Goal: Task Accomplishment & Management: Manage account settings

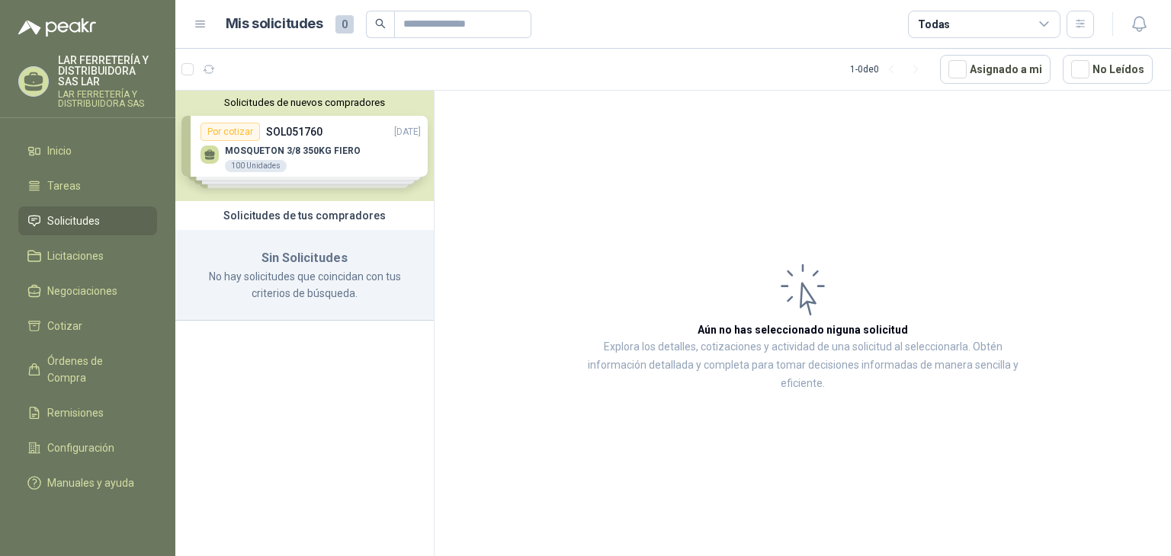
click at [82, 223] on span "Solicitudes" at bounding box center [73, 221] width 53 height 17
drag, startPoint x: 238, startPoint y: 259, endPoint x: 251, endPoint y: 257, distance: 13.2
click at [242, 259] on h3 "Sin Solicitudes" at bounding box center [305, 258] width 222 height 20
click at [308, 165] on div "Solicitudes de nuevos compradores Por cotizar SOL051760 [DATE] MOSQUETON 3/8 35…" at bounding box center [304, 146] width 258 height 111
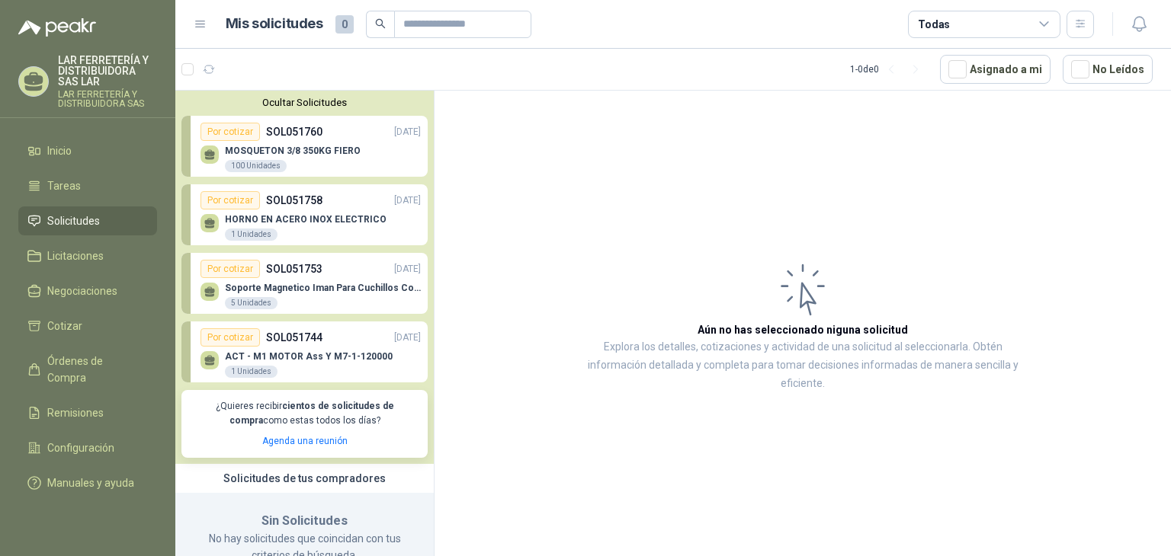
click at [308, 165] on div "MOSQUETON 3/8 350KG FIERO 100 Unidades" at bounding box center [293, 159] width 136 height 27
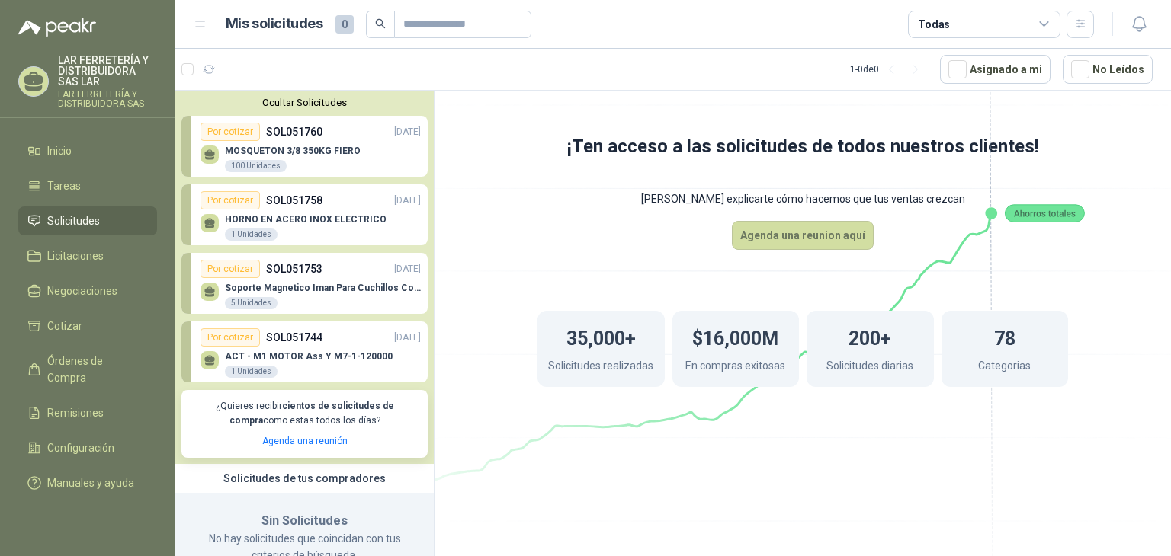
click at [109, 216] on li "Solicitudes" at bounding box center [87, 221] width 120 height 17
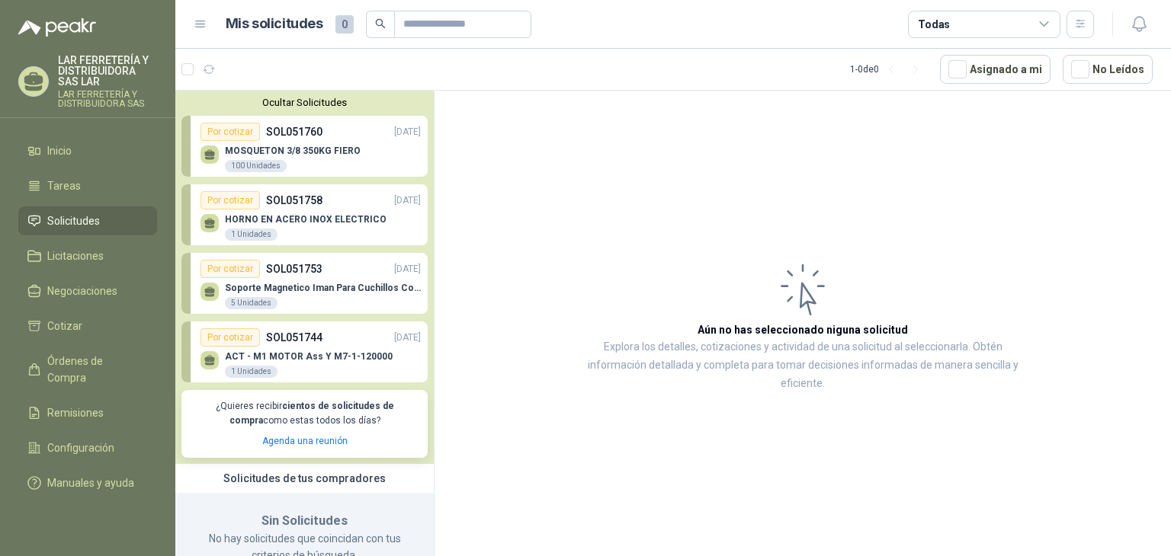
click at [328, 100] on button "Ocultar Solicitudes" at bounding box center [304, 102] width 246 height 11
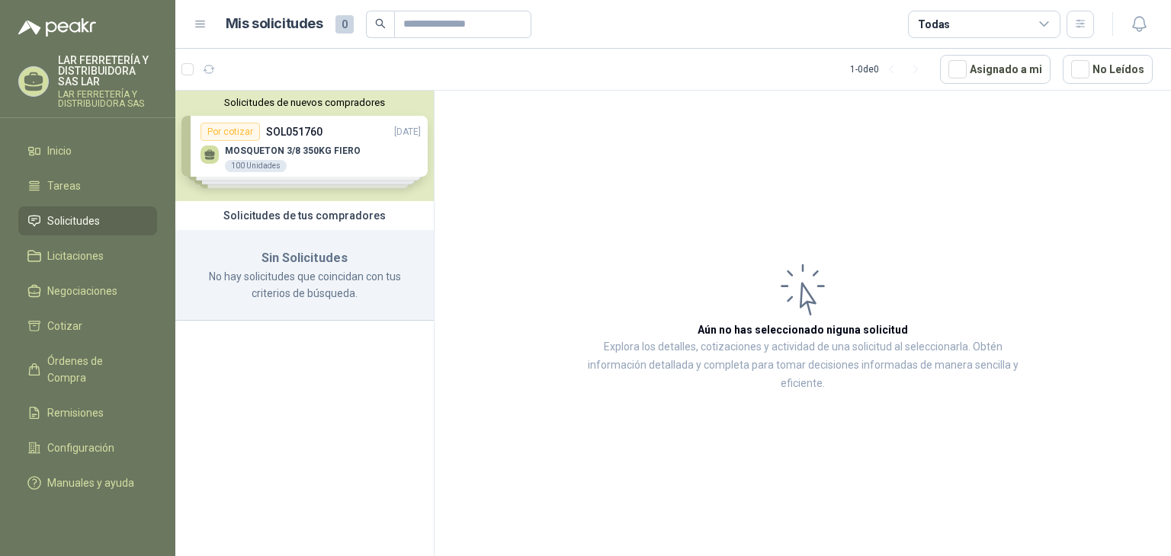
click at [346, 152] on div "Solicitudes de nuevos compradores Por cotizar SOL051760 [DATE] MOSQUETON 3/8 35…" at bounding box center [304, 146] width 258 height 111
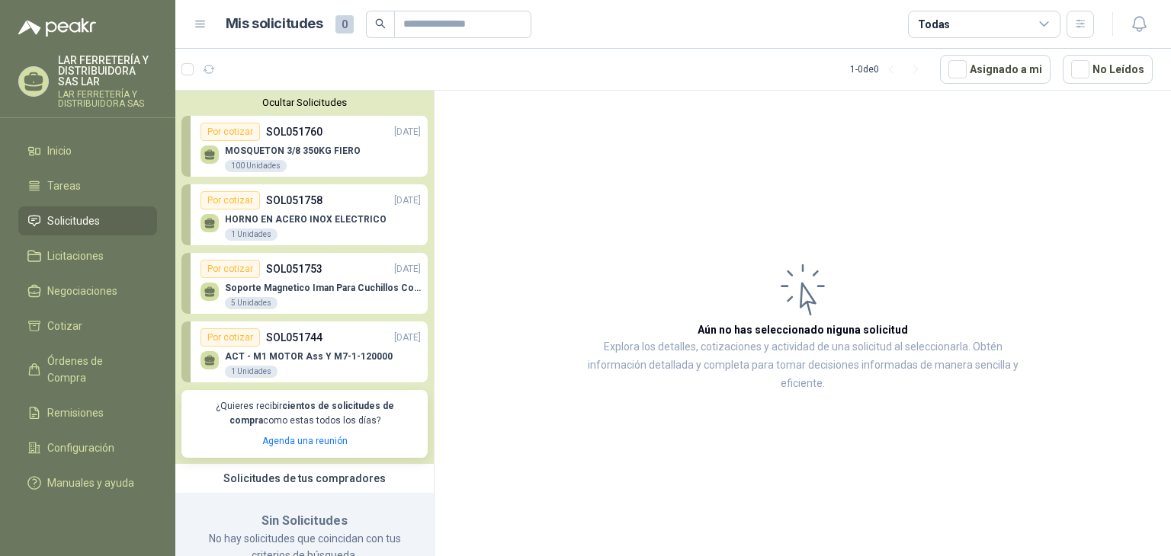
click at [348, 149] on p "MOSQUETON 3/8 350KG FIERO" at bounding box center [293, 151] width 136 height 11
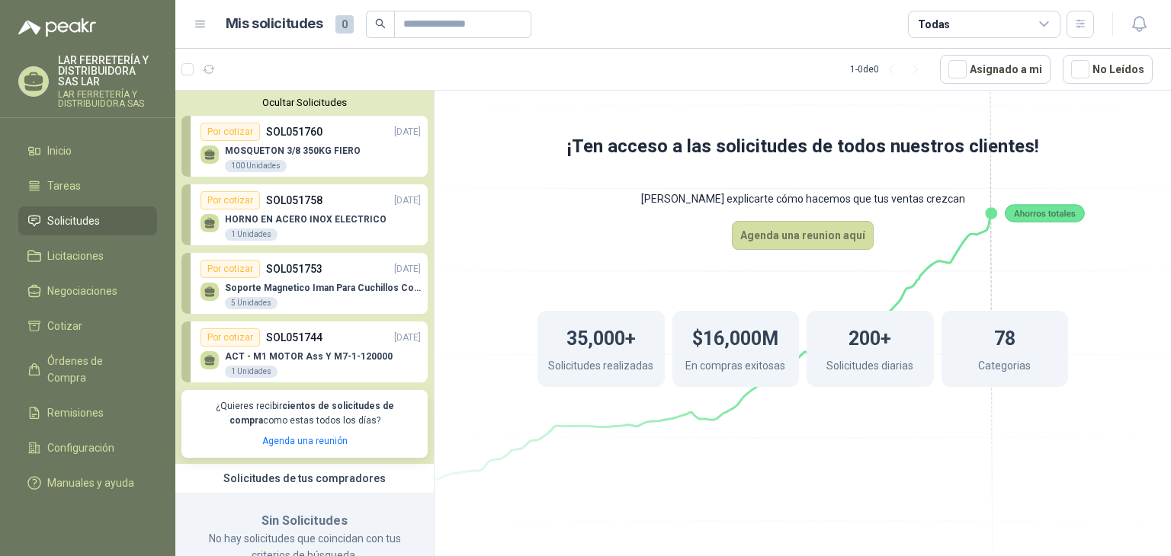
click at [327, 106] on button "Ocultar Solicitudes" at bounding box center [304, 102] width 246 height 11
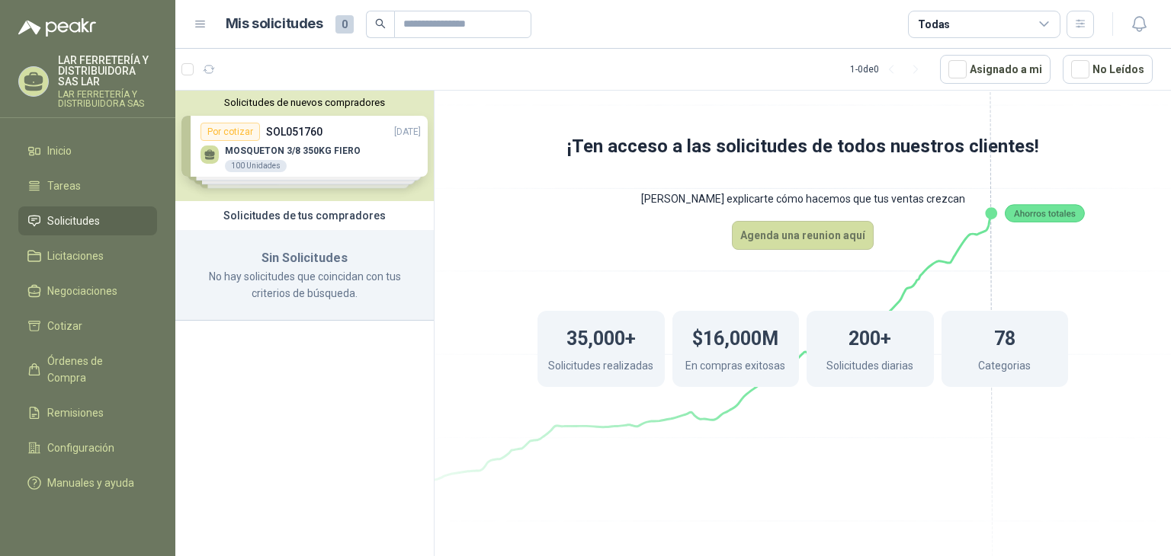
click at [298, 294] on p "No hay solicitudes que coincidan con tus criterios de búsqueda." at bounding box center [305, 285] width 222 height 34
click at [91, 216] on span "Solicitudes" at bounding box center [73, 221] width 53 height 17
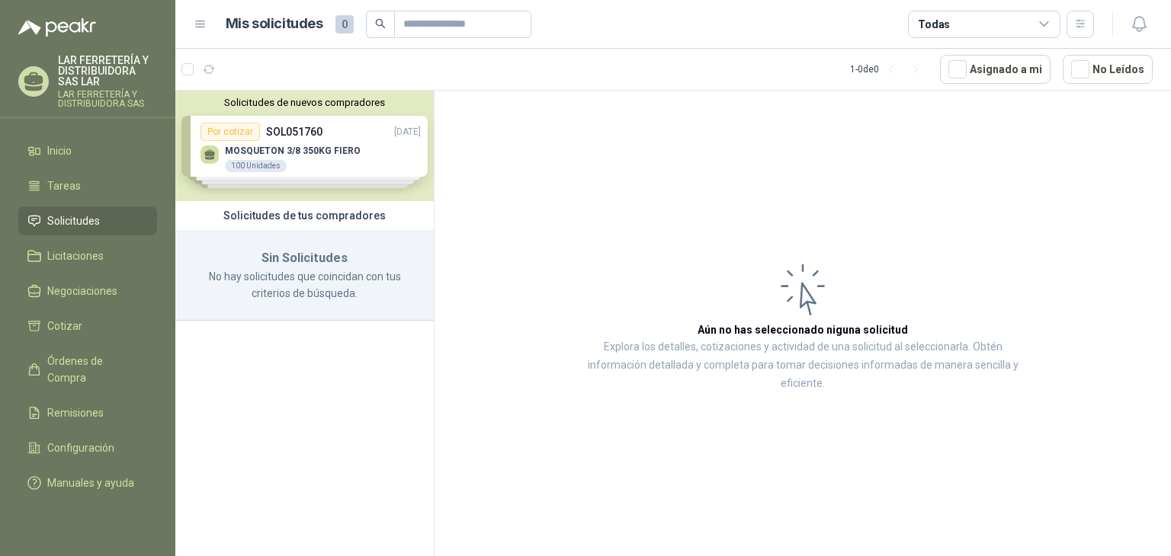
click at [271, 283] on p "No hay solicitudes que coincidan con tus criterios de búsqueda." at bounding box center [305, 285] width 222 height 34
click at [52, 258] on span "Licitaciones" at bounding box center [75, 256] width 56 height 17
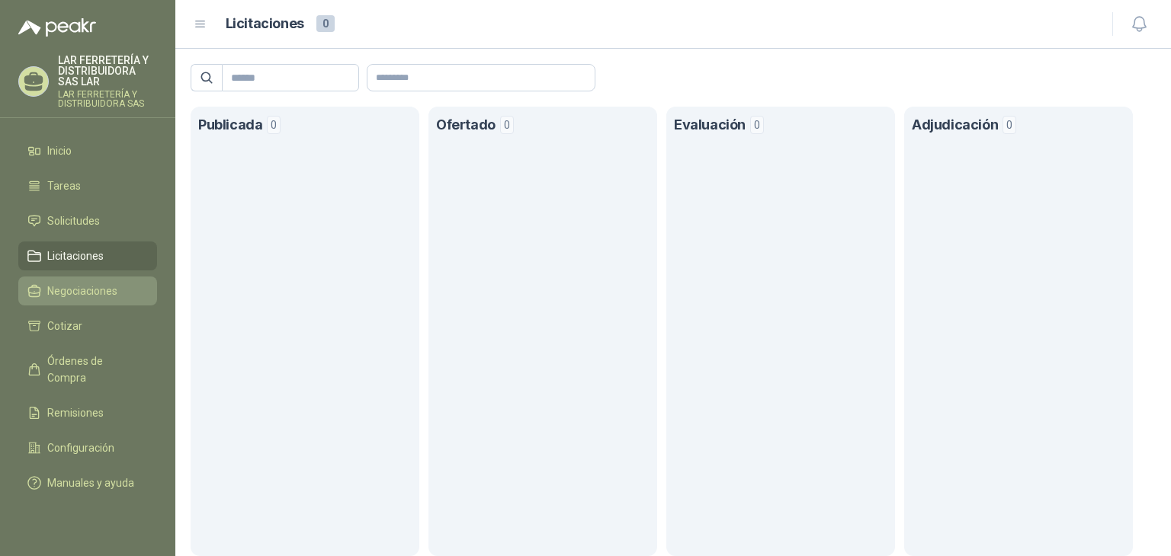
click at [91, 296] on span "Negociaciones" at bounding box center [82, 291] width 70 height 17
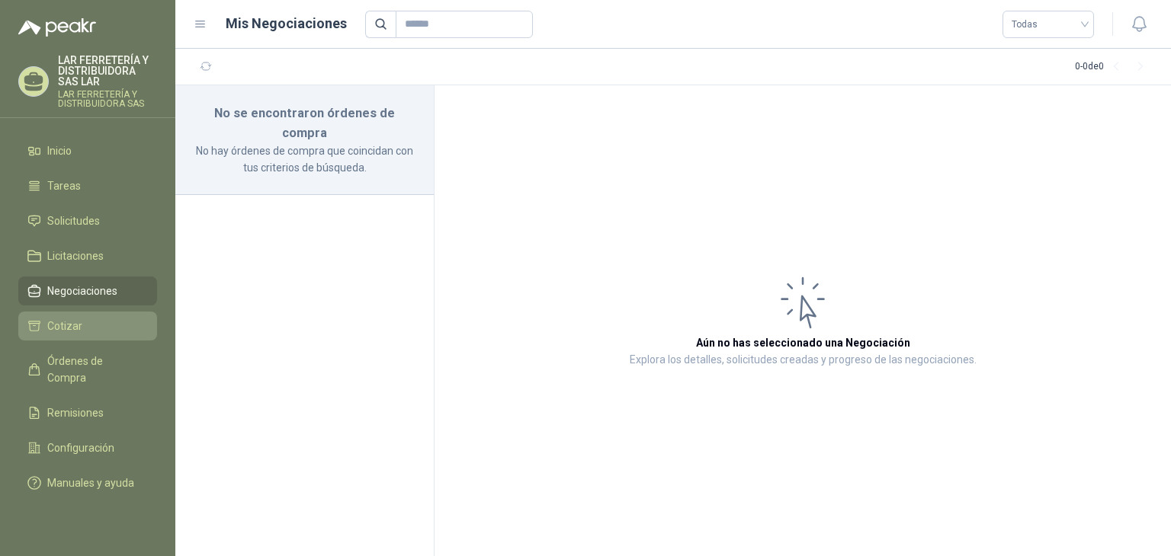
click at [77, 327] on span "Cotizar" at bounding box center [64, 326] width 35 height 17
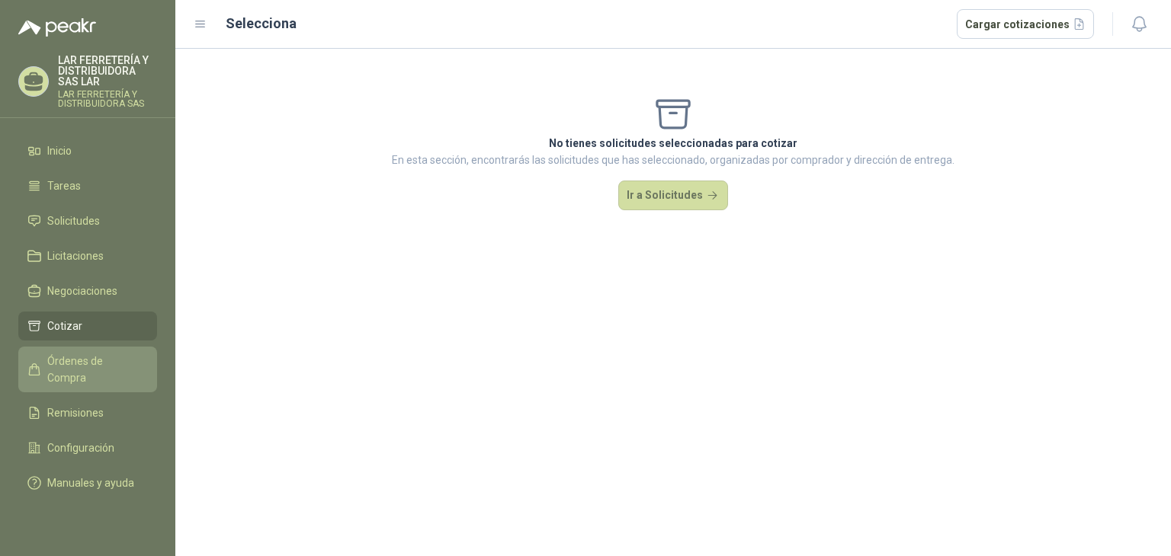
click at [104, 367] on span "Órdenes de Compra" at bounding box center [94, 370] width 95 height 34
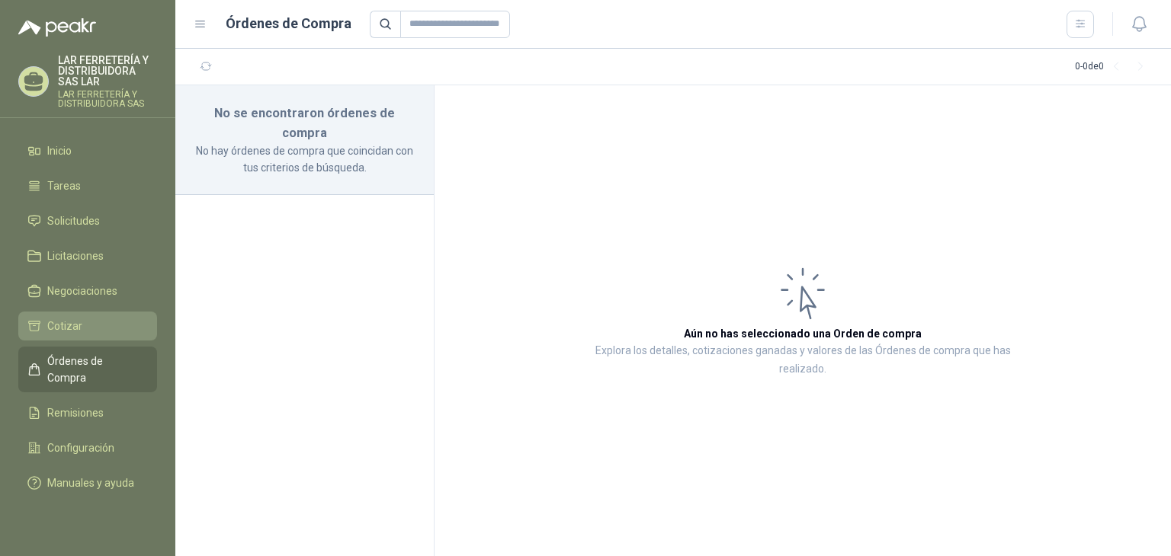
click at [113, 326] on li "Cotizar" at bounding box center [87, 326] width 120 height 17
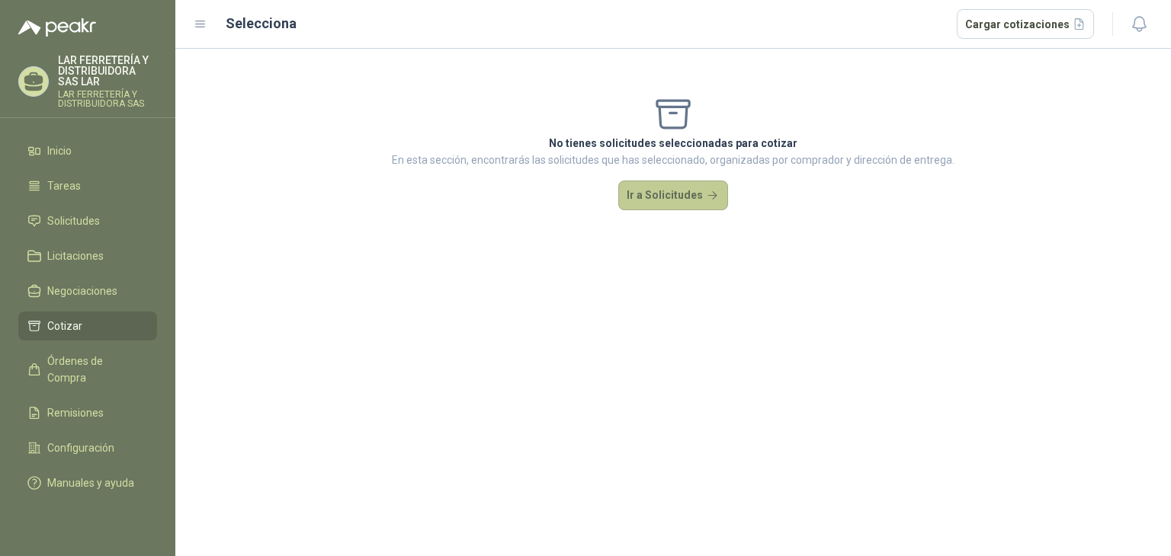
click at [683, 206] on button "Ir a Solicitudes" at bounding box center [673, 196] width 110 height 30
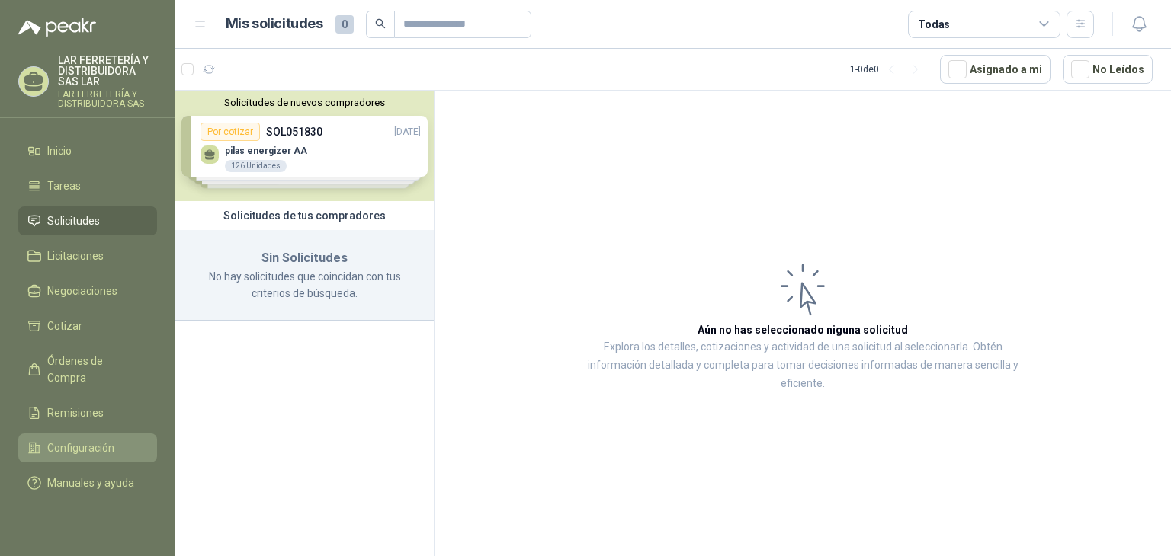
click at [91, 440] on span "Configuración" at bounding box center [80, 448] width 67 height 17
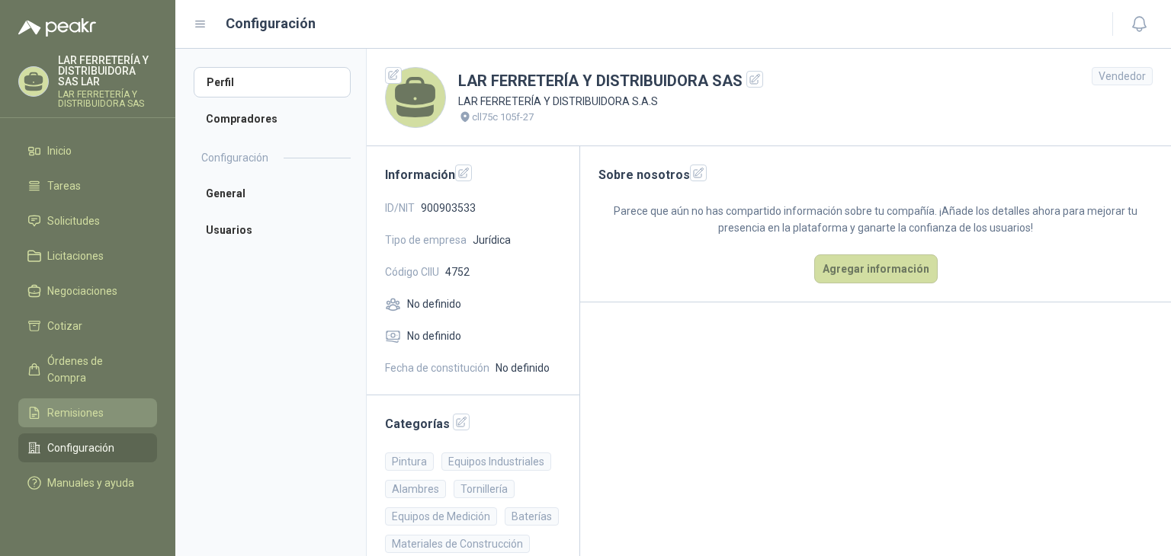
click at [87, 405] on span "Remisiones" at bounding box center [75, 413] width 56 height 17
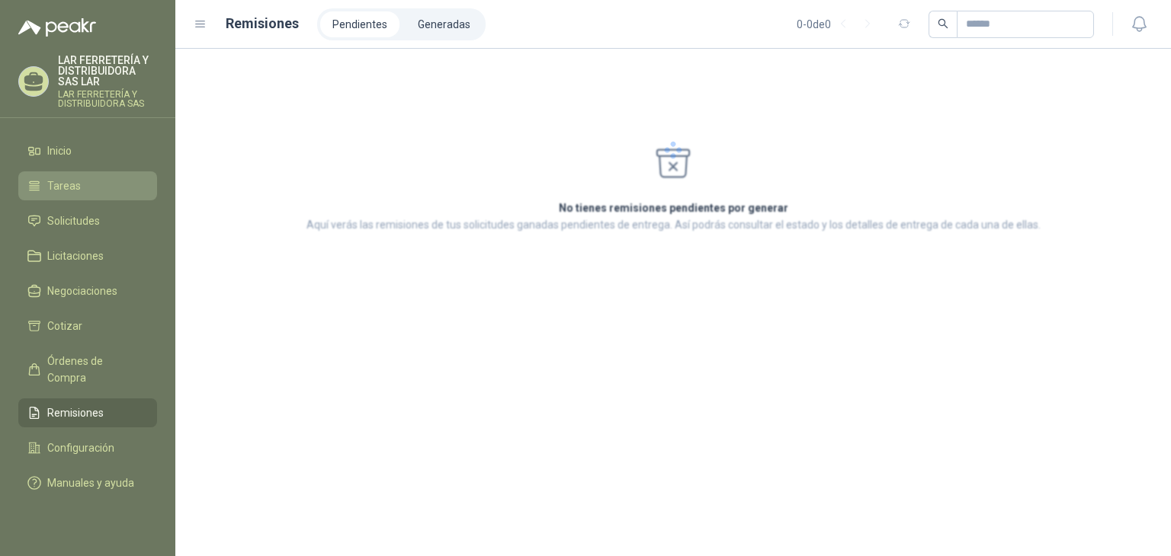
click at [82, 186] on li "Tareas" at bounding box center [87, 186] width 120 height 17
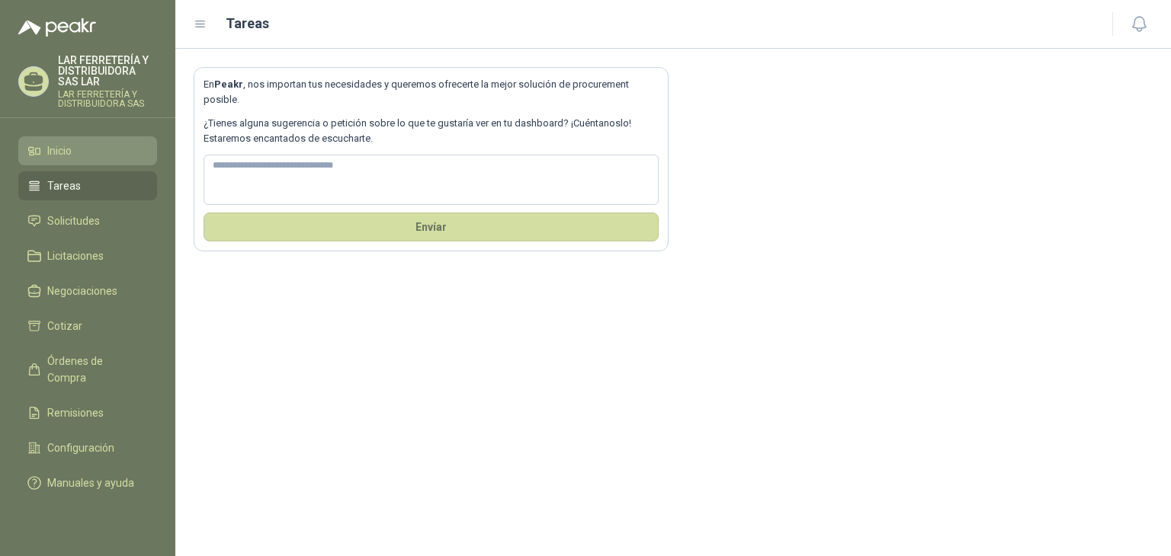
click at [85, 152] on li "Inicio" at bounding box center [87, 151] width 120 height 17
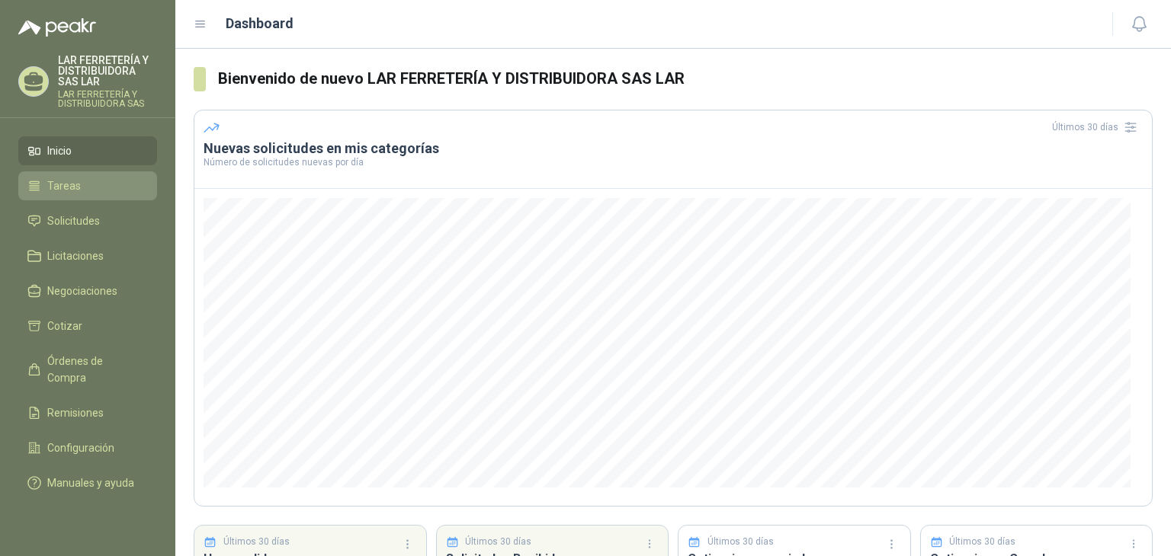
click at [95, 190] on li "Tareas" at bounding box center [87, 186] width 120 height 17
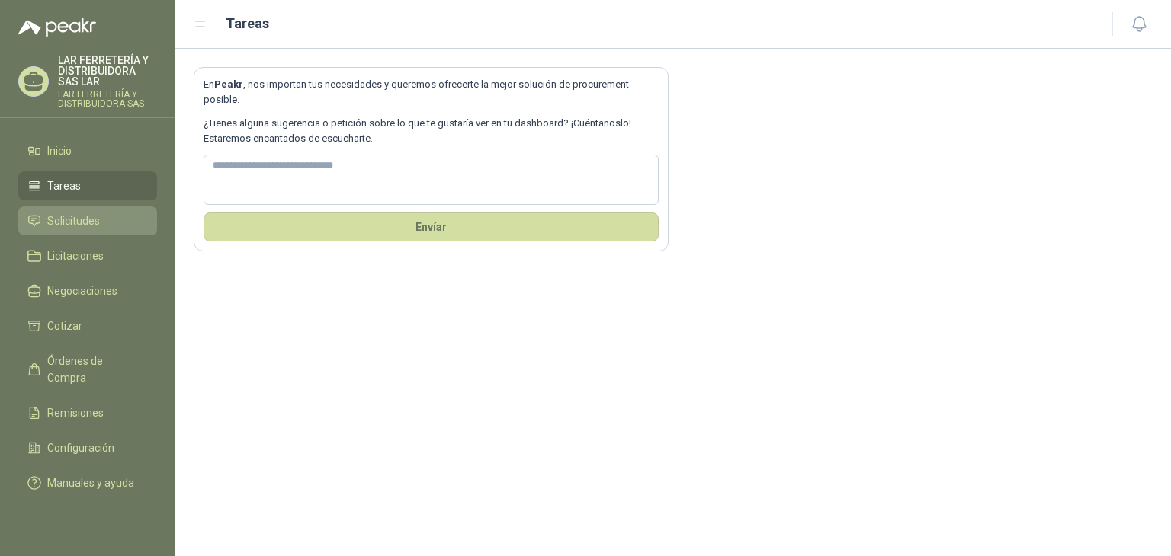
click at [104, 214] on li "Solicitudes" at bounding box center [87, 221] width 120 height 17
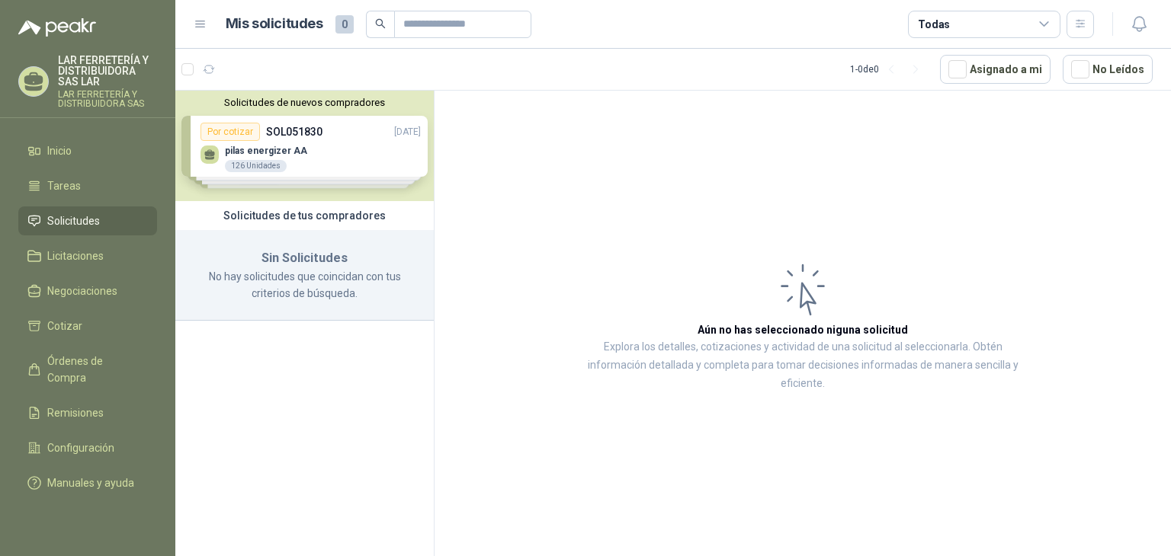
click at [244, 141] on div "Solicitudes de nuevos compradores Por cotizar SOL051830 [DATE] pilas energizer …" at bounding box center [304, 146] width 258 height 111
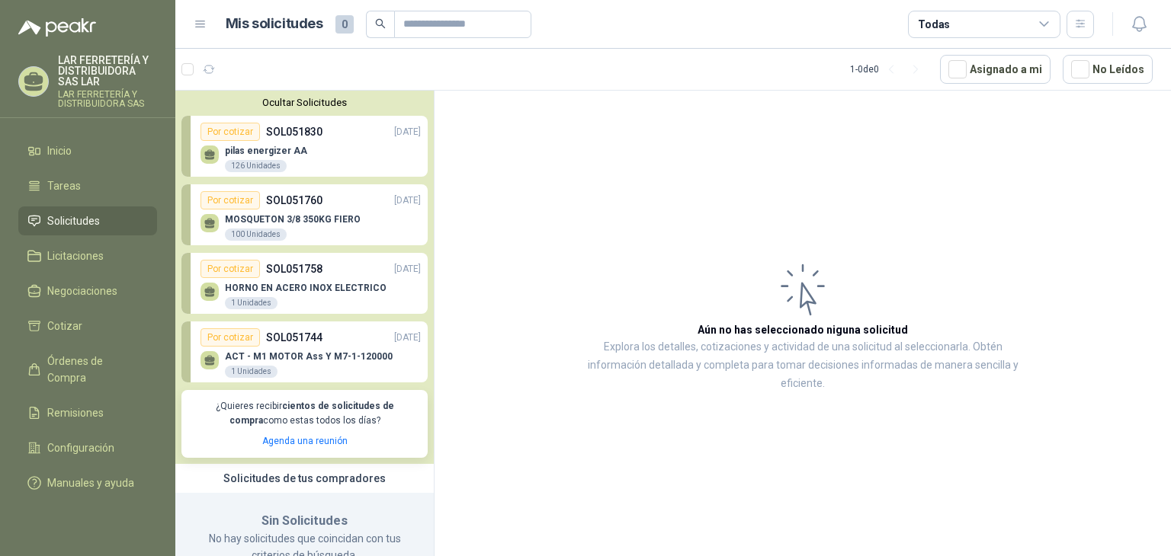
click at [309, 220] on p "MOSQUETON 3/8 350KG FIERO" at bounding box center [293, 219] width 136 height 11
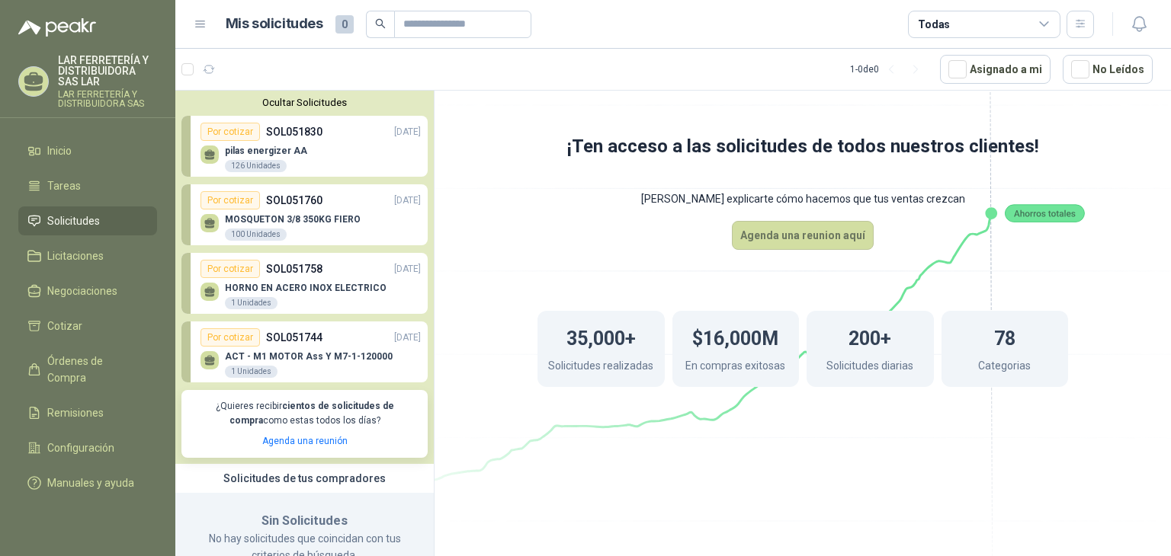
click at [238, 207] on div "Por cotizar" at bounding box center [229, 200] width 59 height 18
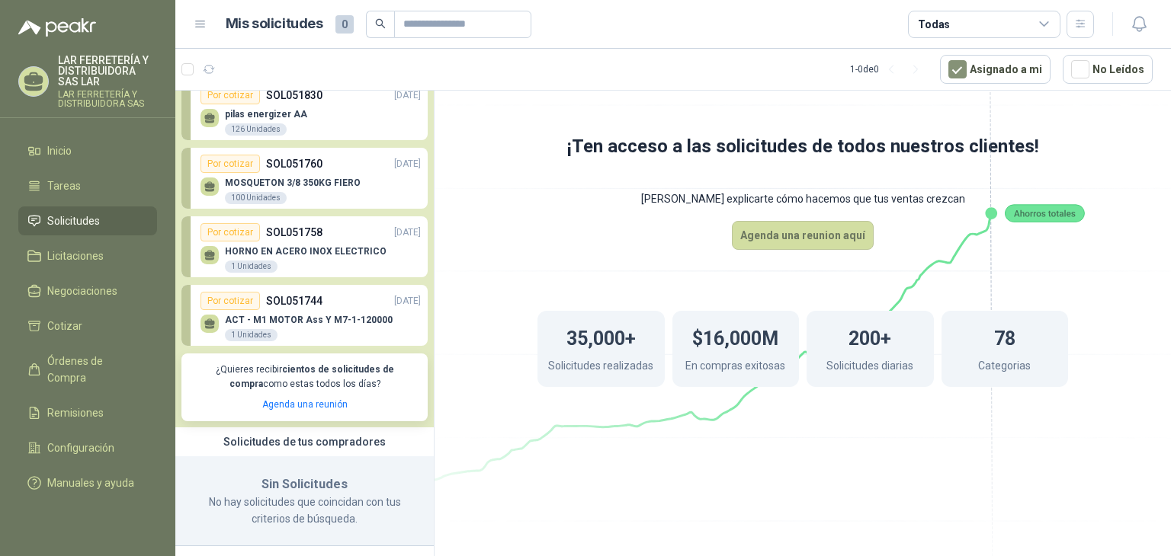
scroll to position [43, 0]
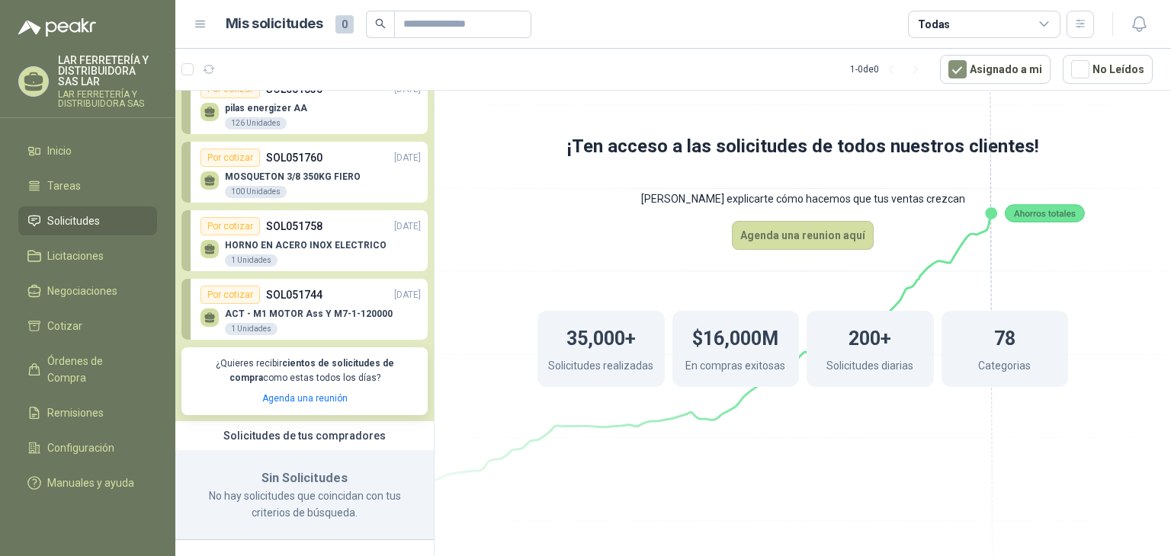
click at [325, 434] on div "Solicitudes de tus compradores" at bounding box center [304, 435] width 258 height 29
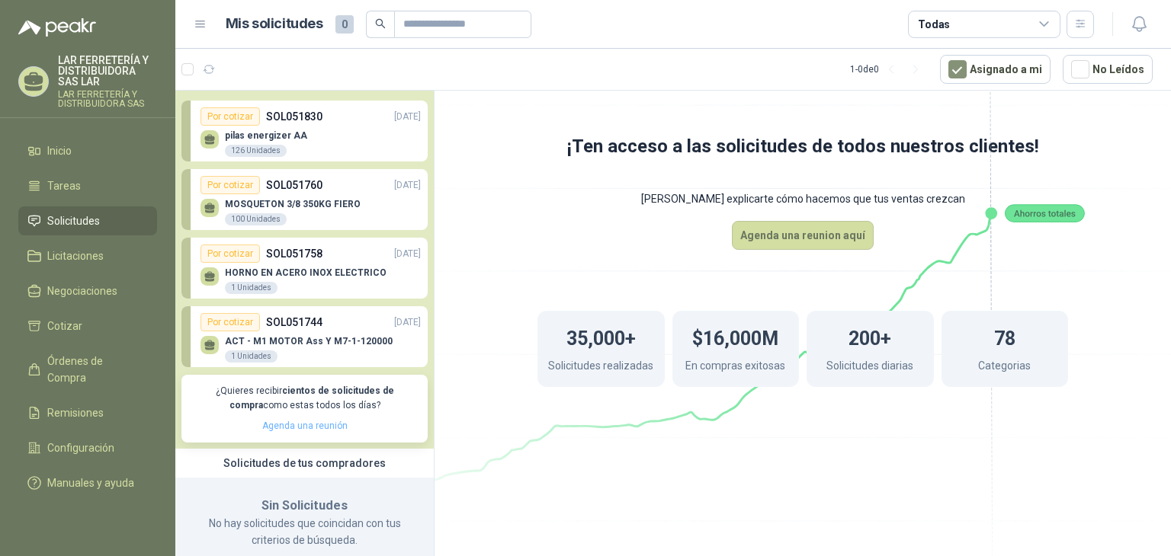
scroll to position [0, 0]
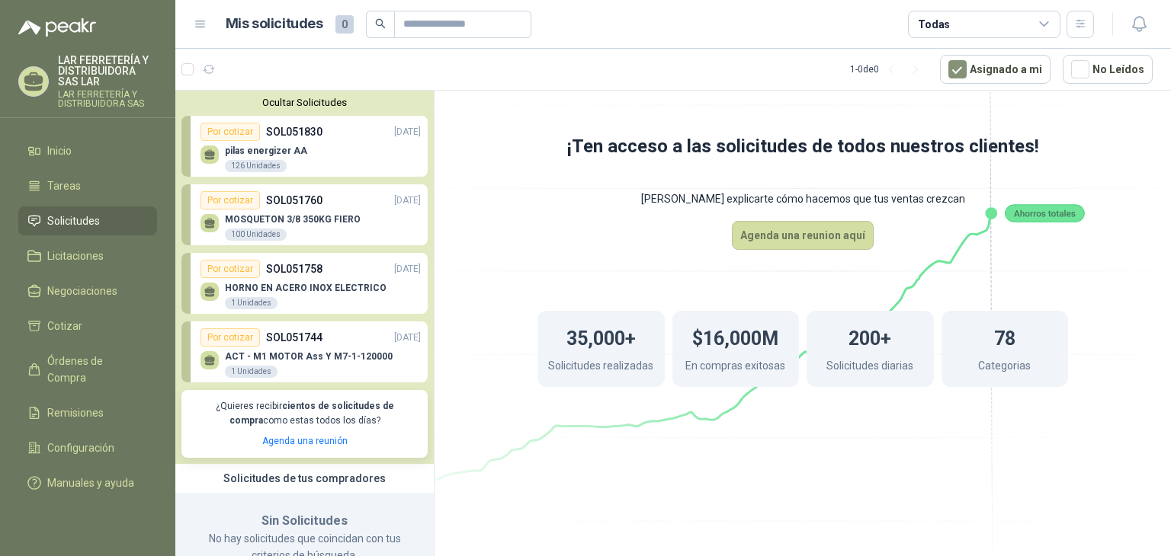
click at [245, 266] on div "Por cotizar" at bounding box center [229, 269] width 59 height 18
click at [239, 300] on div "1 Unidades" at bounding box center [251, 303] width 53 height 12
click at [311, 257] on link "Por cotizar SOL051758 [DATE] HORNO EN ACERO INOX ELECTRICO 1 Unidades" at bounding box center [304, 283] width 246 height 61
click at [378, 261] on div "Por cotizar SOL051758 [DATE]" at bounding box center [310, 269] width 220 height 18
click at [976, 69] on button "Asignado a mi" at bounding box center [995, 69] width 111 height 29
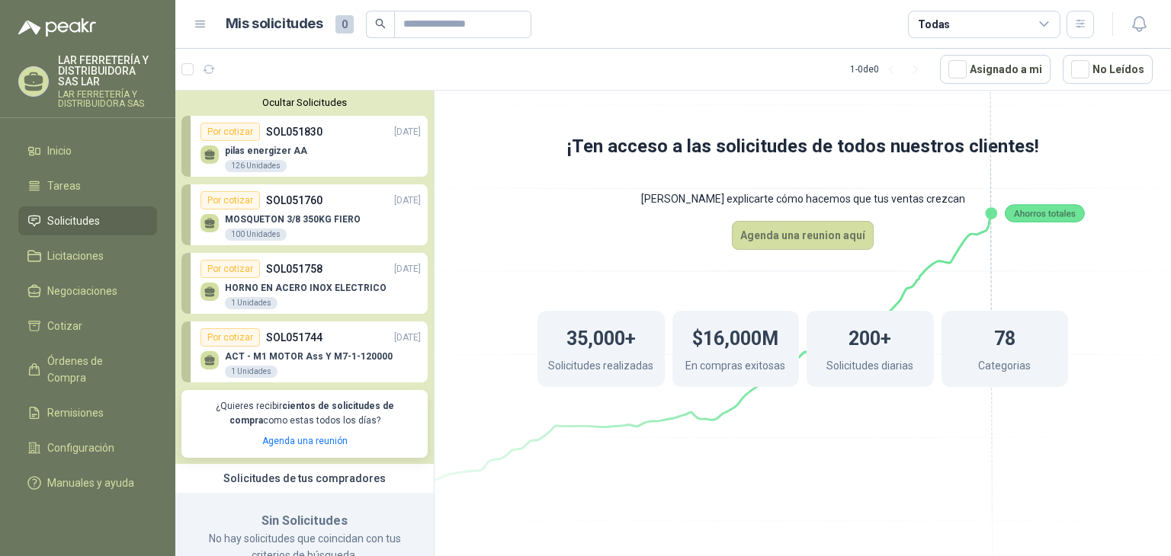
click at [613, 75] on article "1 - 0 de 0 Asignado a mi No Leídos" at bounding box center [672, 69] width 995 height 41
drag, startPoint x: 613, startPoint y: 75, endPoint x: 762, endPoint y: 70, distance: 149.5
click at [614, 75] on article "1 - 0 de 0 Asignado a mi No Leídos" at bounding box center [672, 69] width 995 height 41
click at [998, 84] on article "1 - 0 de 0 Asignado a mi No Leídos" at bounding box center [672, 69] width 995 height 41
click at [996, 75] on button "Asignado a mi" at bounding box center [995, 69] width 111 height 29
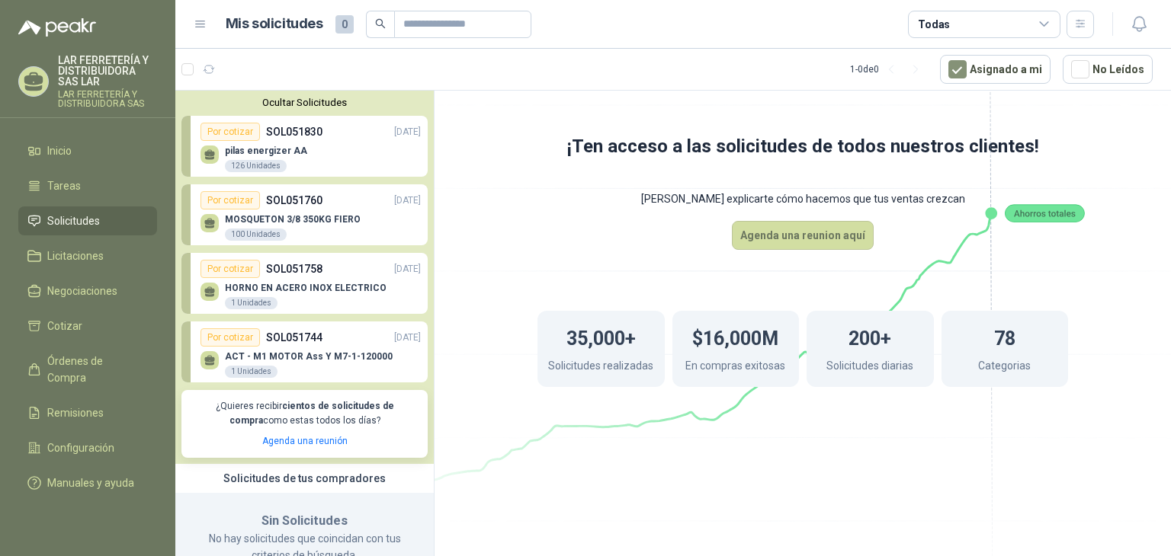
click at [271, 339] on p "SOL051744" at bounding box center [294, 337] width 56 height 17
click at [244, 340] on div "Por cotizar" at bounding box center [229, 338] width 59 height 18
click at [250, 370] on div "1 Unidades" at bounding box center [251, 372] width 53 height 12
click at [39, 443] on icon at bounding box center [34, 448] width 11 height 10
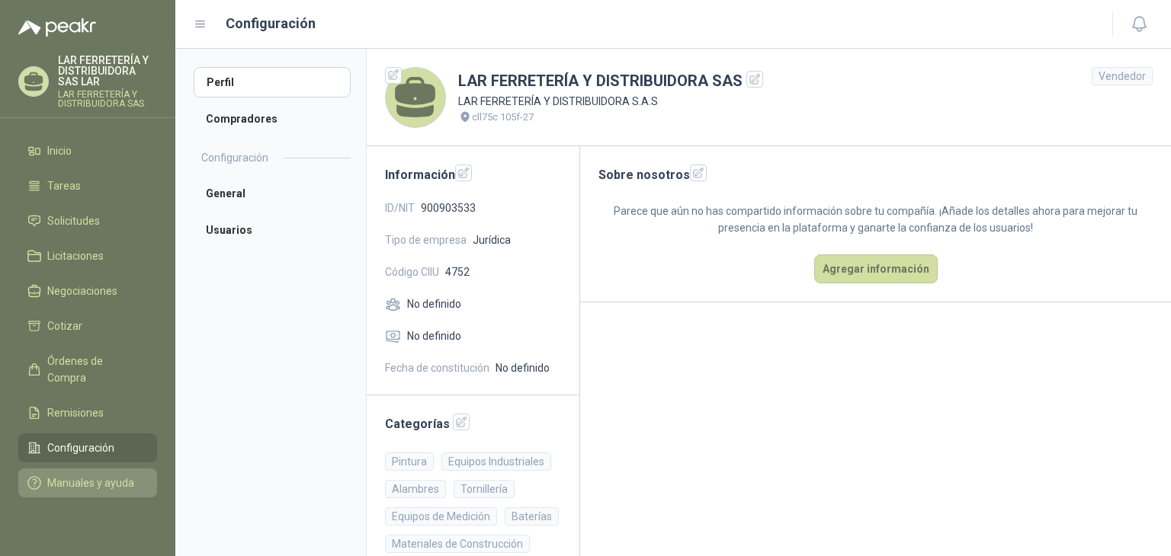
click at [100, 469] on link "Manuales y ayuda" at bounding box center [87, 483] width 139 height 29
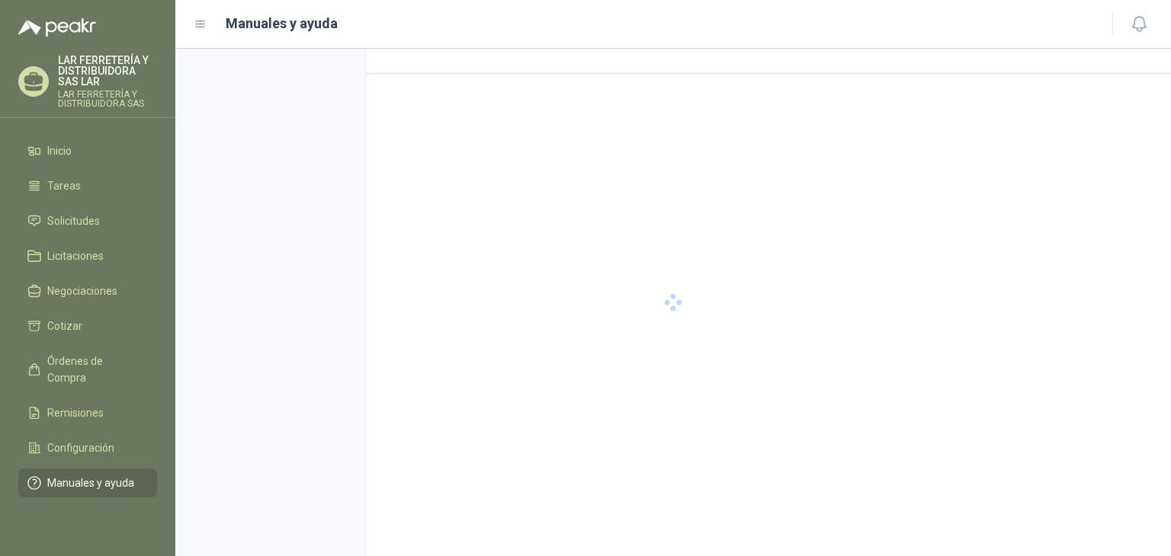
click at [91, 379] on ul "Inicio Tareas Solicitudes Licitaciones Negociaciones Cotizar Órdenes de Compra …" at bounding box center [87, 319] width 175 height 367
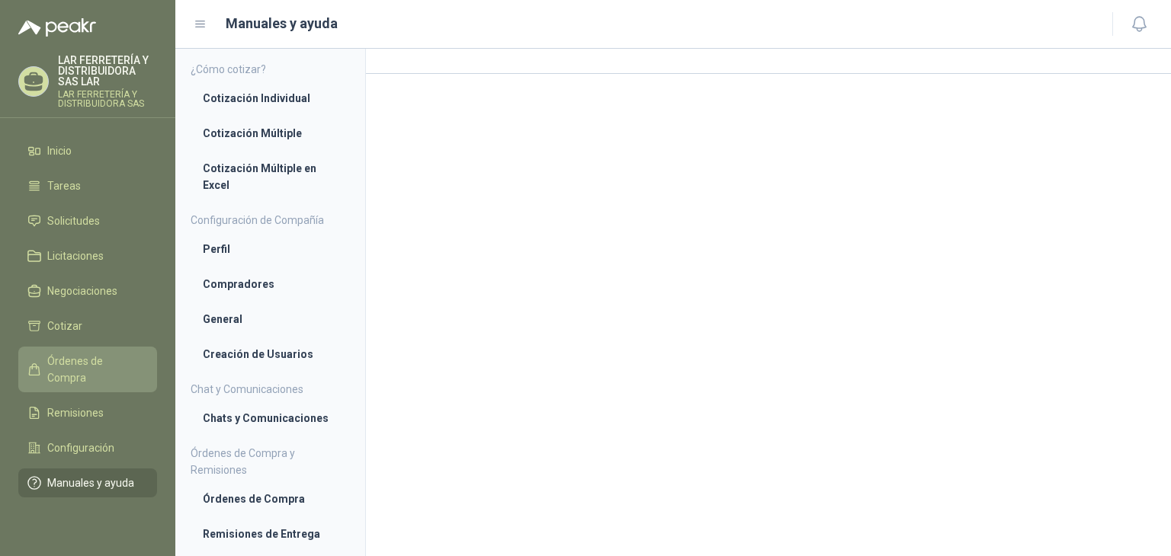
click at [91, 365] on span "Órdenes de Compra" at bounding box center [94, 370] width 95 height 34
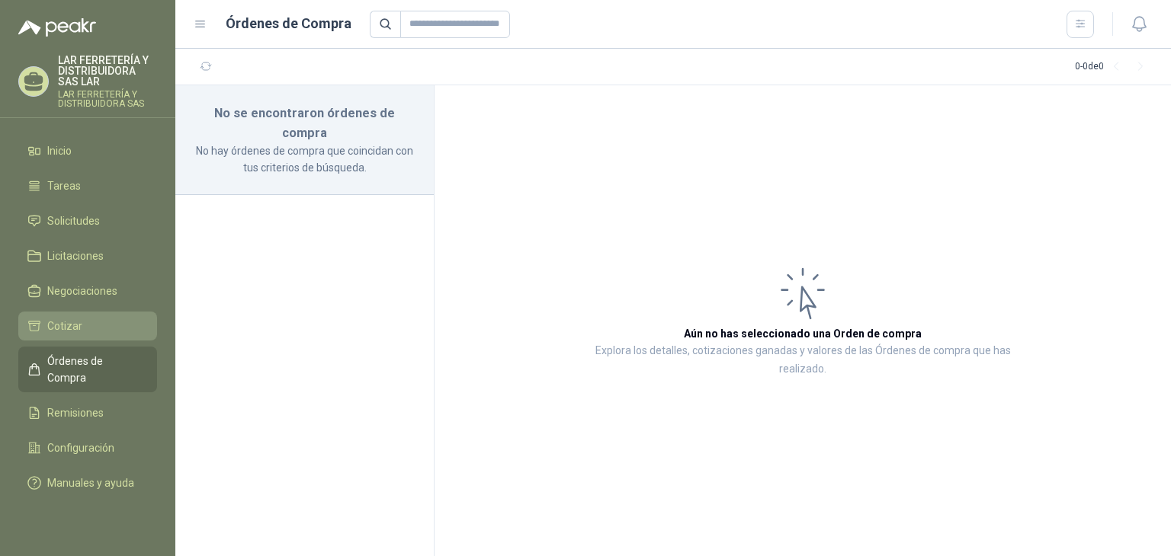
click at [102, 327] on li "Cotizar" at bounding box center [87, 326] width 120 height 17
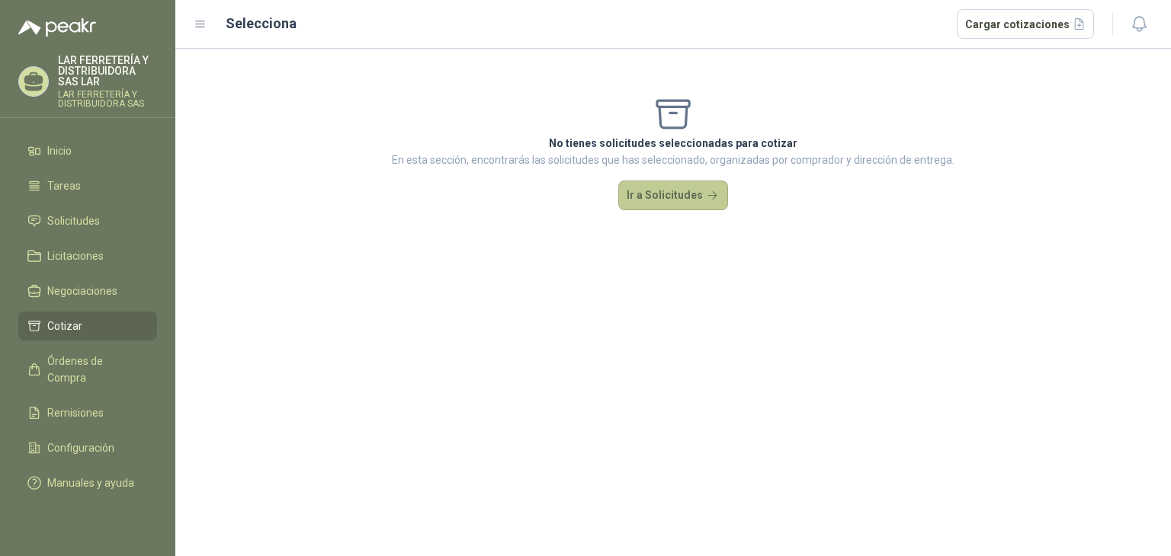
click at [660, 193] on button "Ir a Solicitudes" at bounding box center [673, 196] width 110 height 30
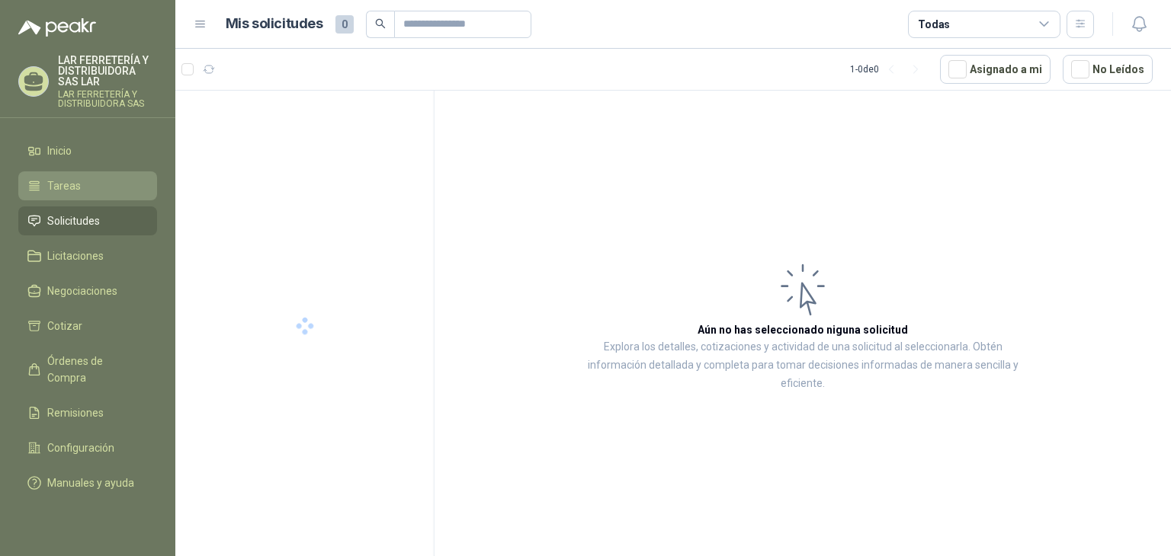
click at [70, 193] on span "Tareas" at bounding box center [64, 186] width 34 height 17
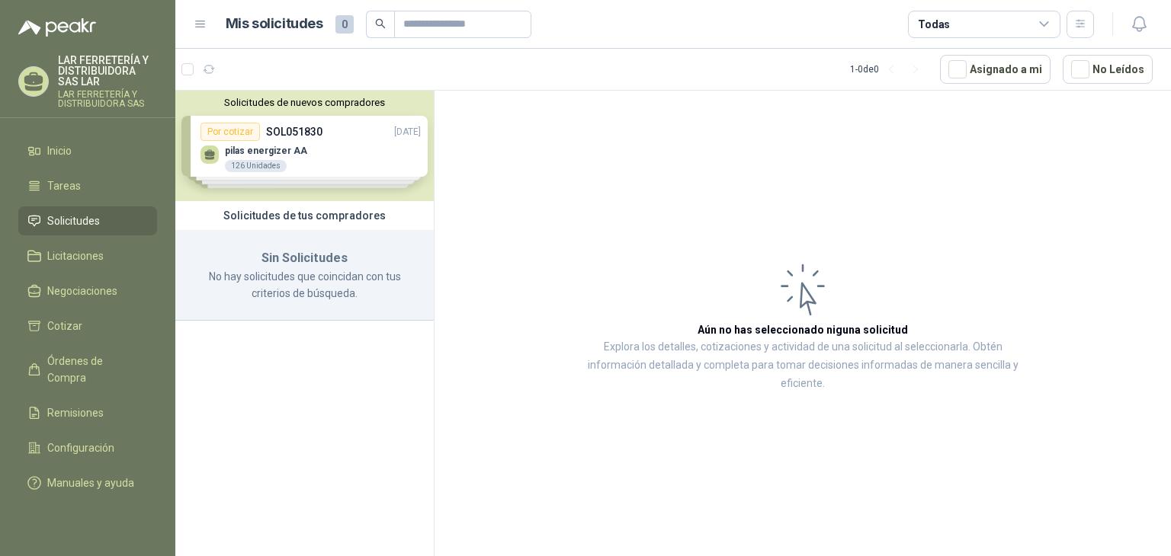
click at [317, 174] on div "Solicitudes de nuevos compradores Por cotizar SOL051830 [DATE] pilas energizer …" at bounding box center [304, 146] width 258 height 111
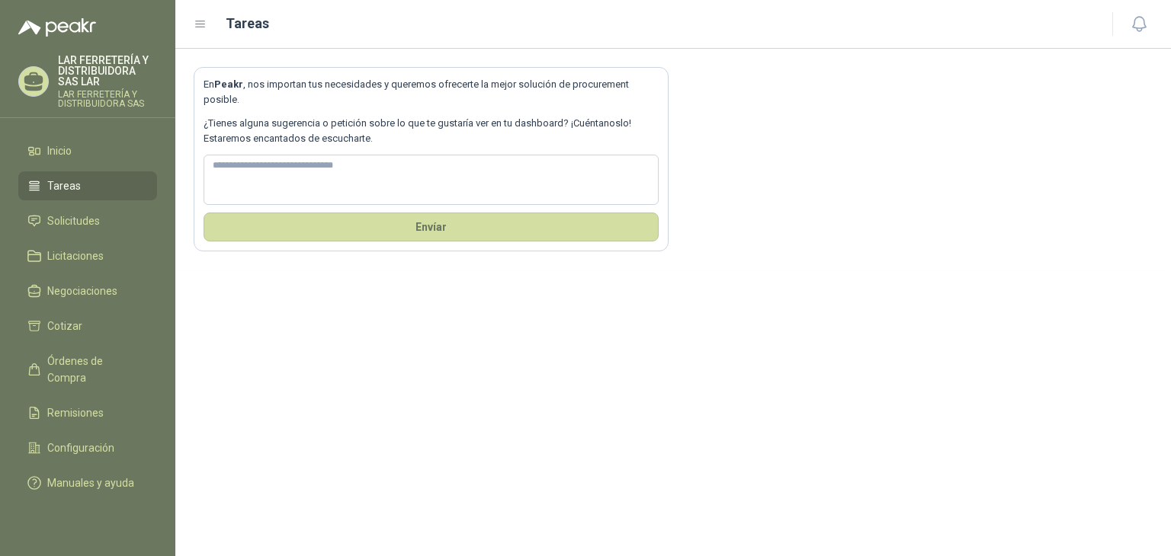
click at [402, 144] on p "¿Tienes alguna sugerencia o petición sobre lo que te gustaría ver en tu dashboa…" at bounding box center [431, 131] width 455 height 31
click at [405, 171] on textarea at bounding box center [431, 180] width 455 height 51
click at [75, 155] on li "Inicio" at bounding box center [87, 151] width 120 height 17
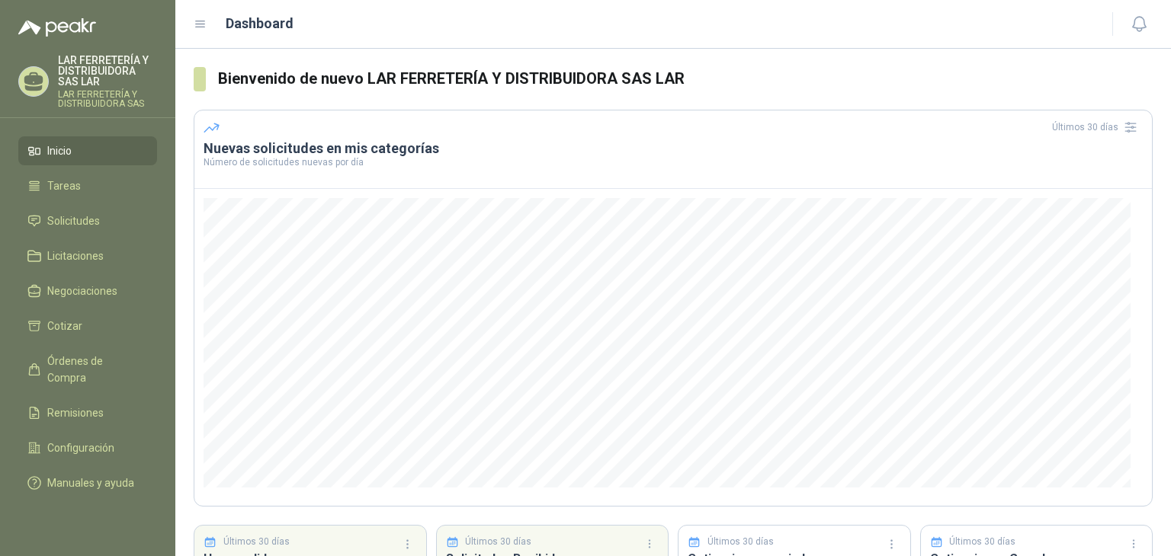
click at [418, 159] on p "Número de solicitudes nuevas por día" at bounding box center [673, 162] width 939 height 9
click at [391, 147] on h3 "Nuevas solicitudes en mis categorías" at bounding box center [673, 148] width 939 height 18
click at [1123, 129] on icon "button" at bounding box center [1130, 127] width 15 height 15
click at [1123, 133] on icon "button" at bounding box center [1130, 127] width 15 height 15
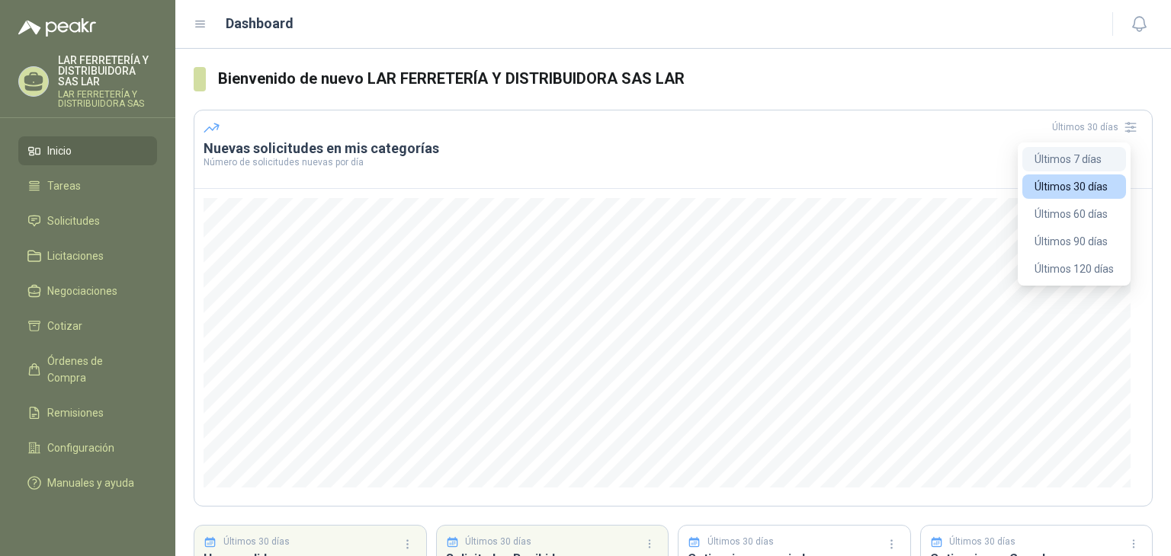
click at [1098, 167] on button "Últimos 7 días" at bounding box center [1074, 159] width 104 height 24
click at [1086, 189] on button "Últimos 30 días" at bounding box center [1074, 187] width 104 height 24
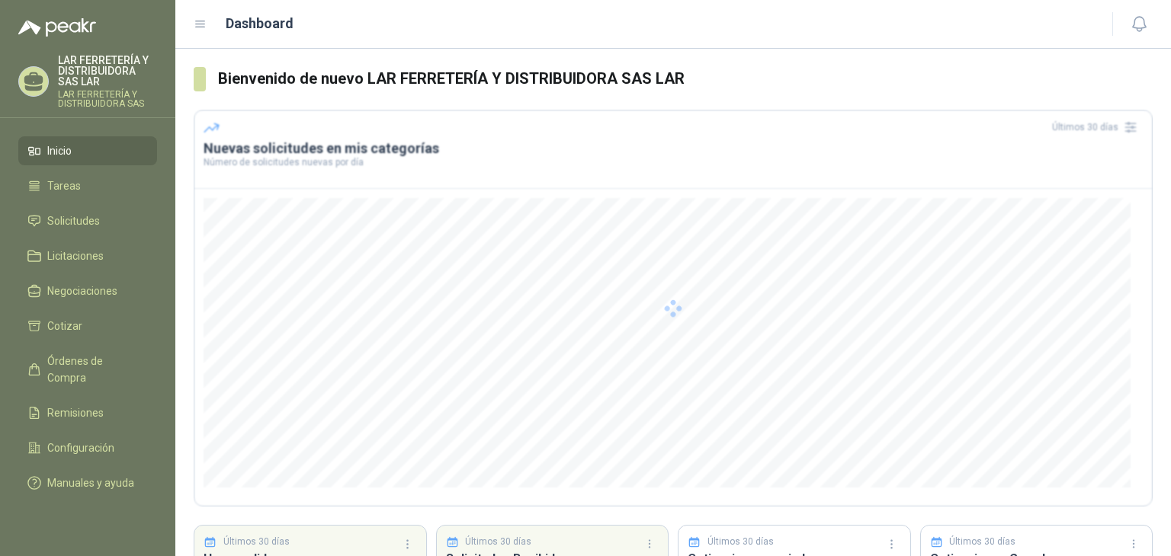
click at [1105, 133] on div at bounding box center [673, 308] width 959 height 397
click at [1112, 127] on div at bounding box center [673, 308] width 959 height 397
click at [1123, 123] on icon "button" at bounding box center [1130, 127] width 15 height 15
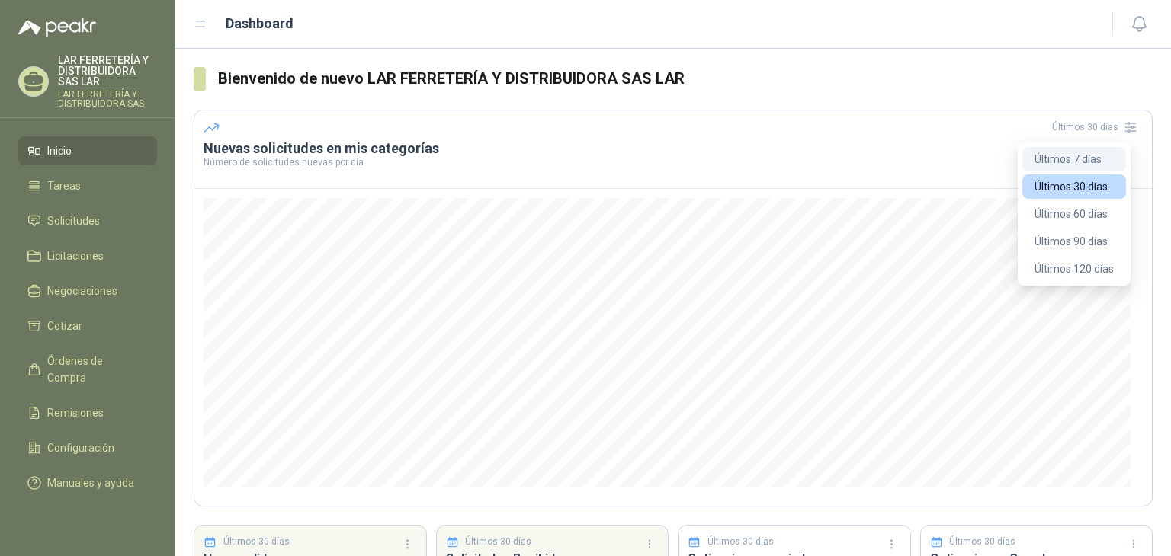
click at [1101, 152] on button "Últimos 7 días" at bounding box center [1074, 159] width 104 height 24
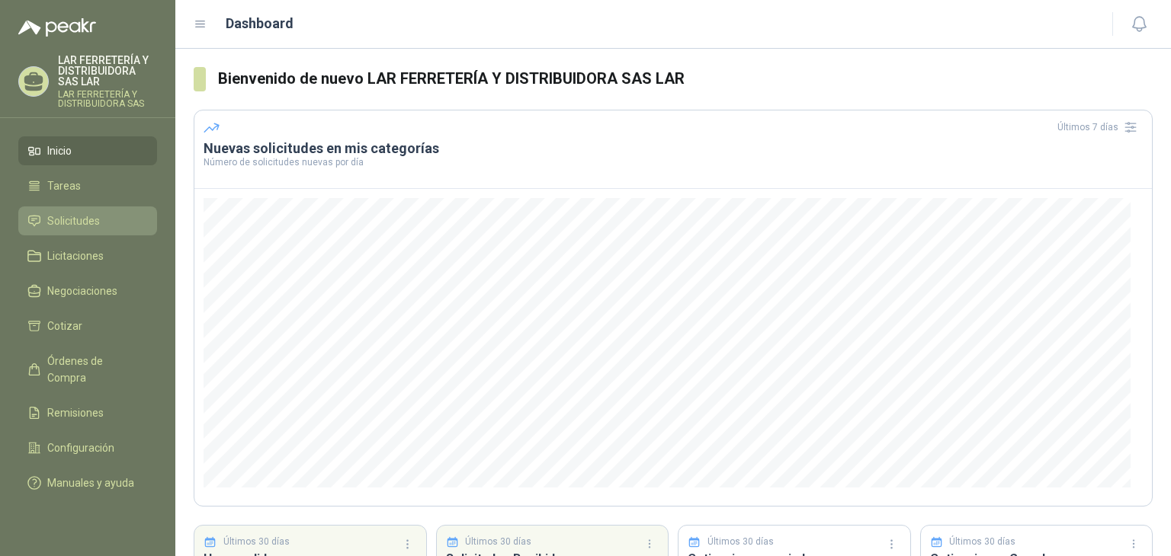
click at [67, 222] on span "Solicitudes" at bounding box center [73, 221] width 53 height 17
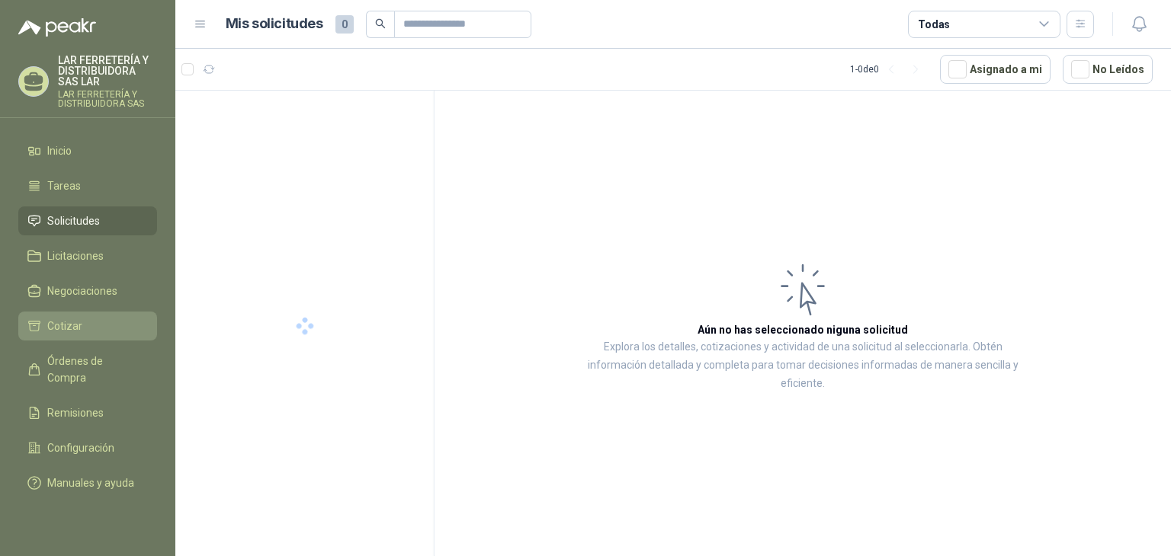
click at [80, 319] on span "Cotizar" at bounding box center [64, 326] width 35 height 17
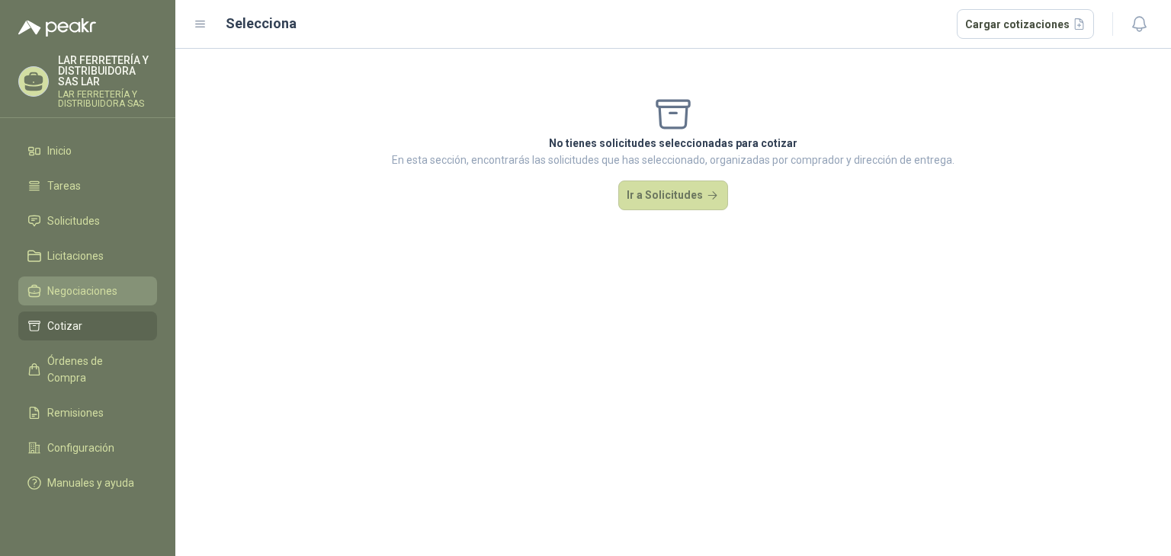
click at [78, 287] on span "Negociaciones" at bounding box center [82, 291] width 70 height 17
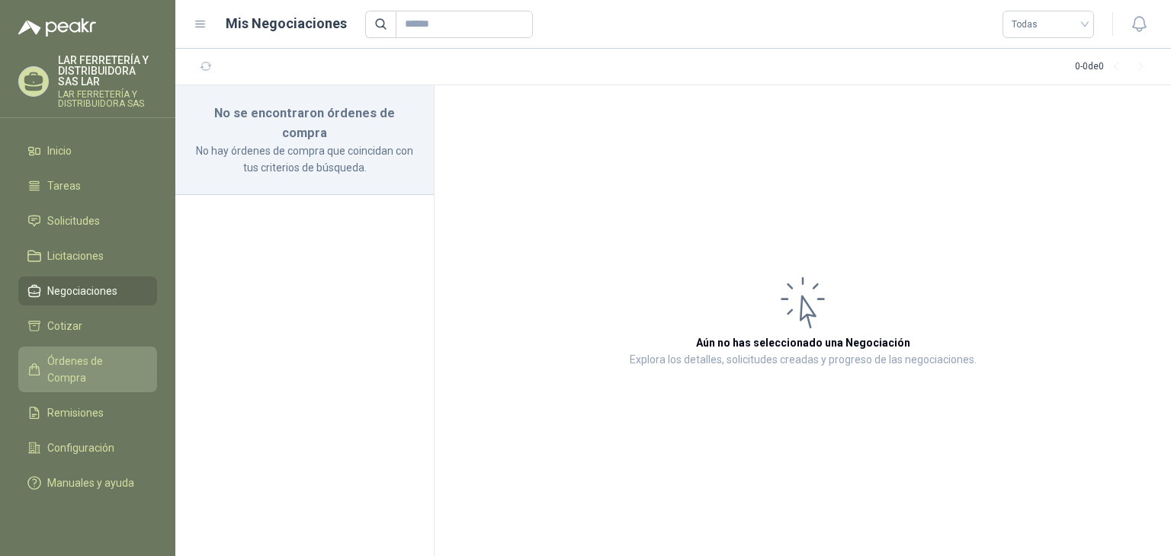
click at [75, 353] on span "Órdenes de Compra" at bounding box center [94, 370] width 95 height 34
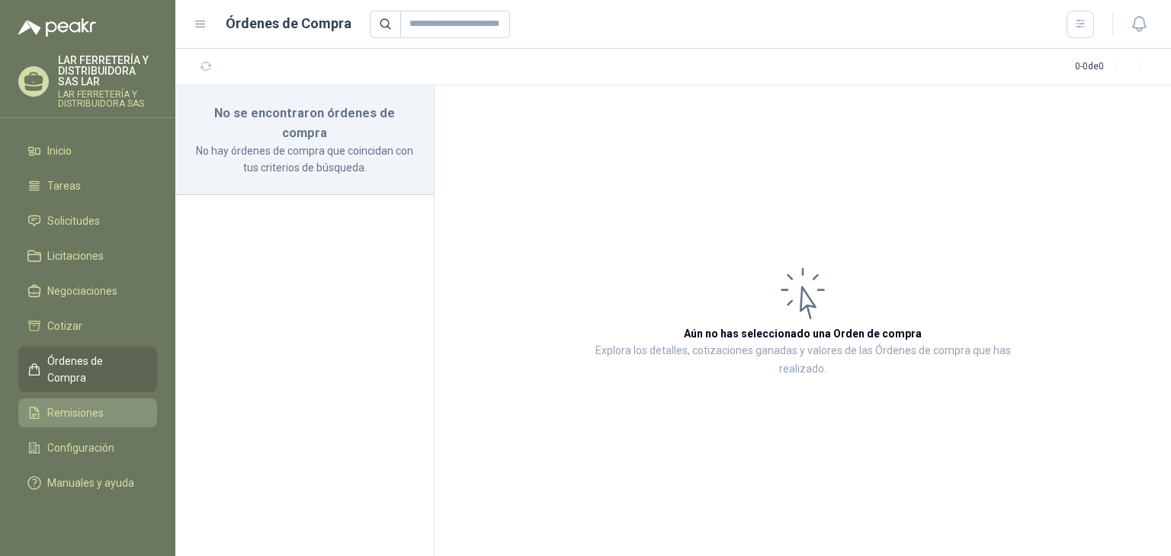
click at [74, 405] on span "Remisiones" at bounding box center [75, 413] width 56 height 17
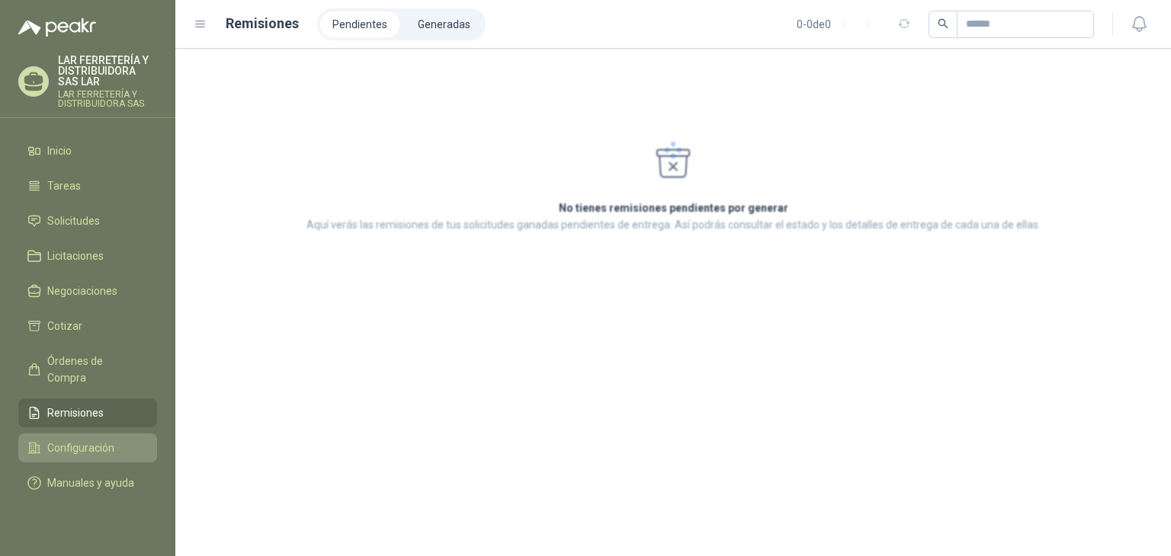
click at [89, 440] on span "Configuración" at bounding box center [80, 448] width 67 height 17
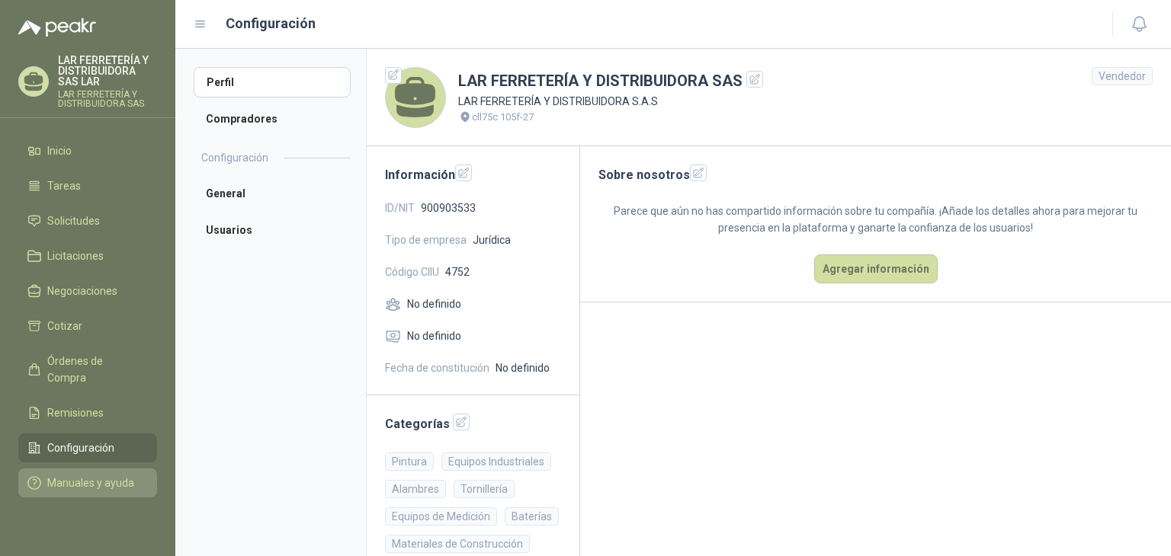
click at [76, 475] on span "Manuales y ayuda" at bounding box center [90, 483] width 87 height 17
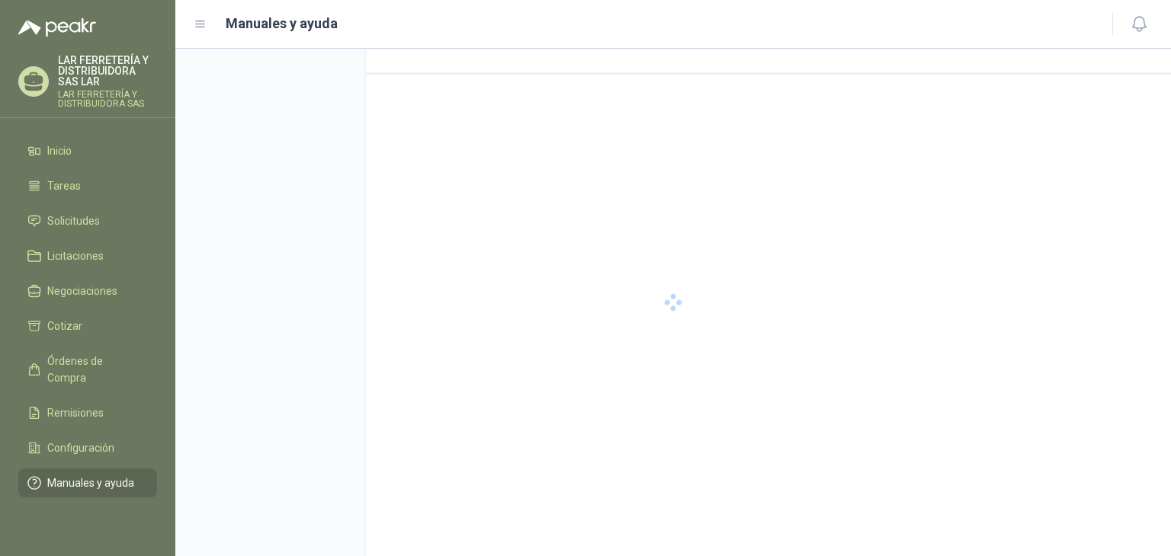
click at [95, 475] on span "Manuales y ayuda" at bounding box center [90, 483] width 87 height 17
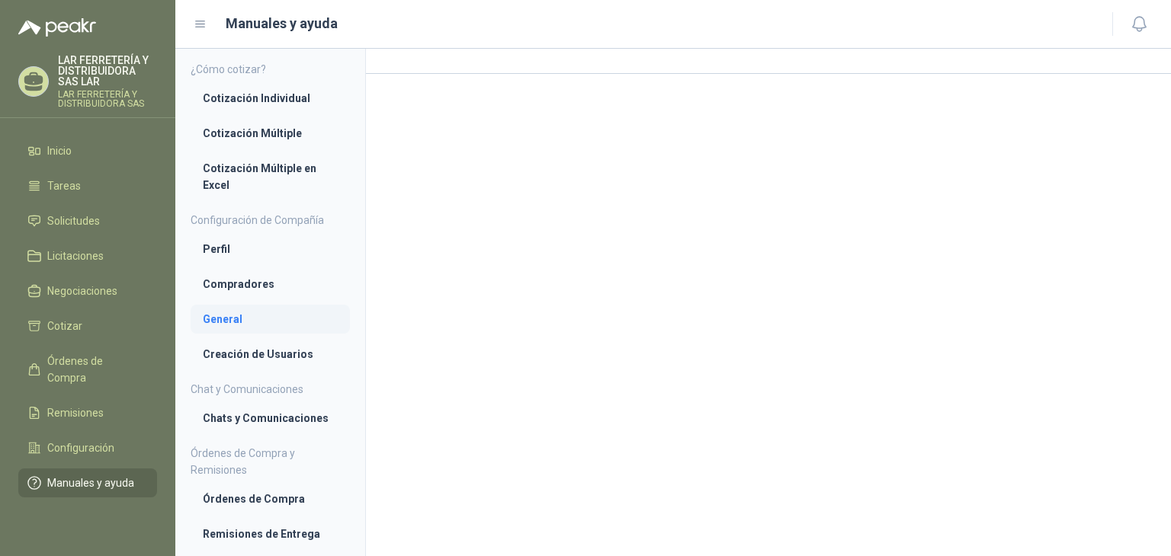
scroll to position [56, 0]
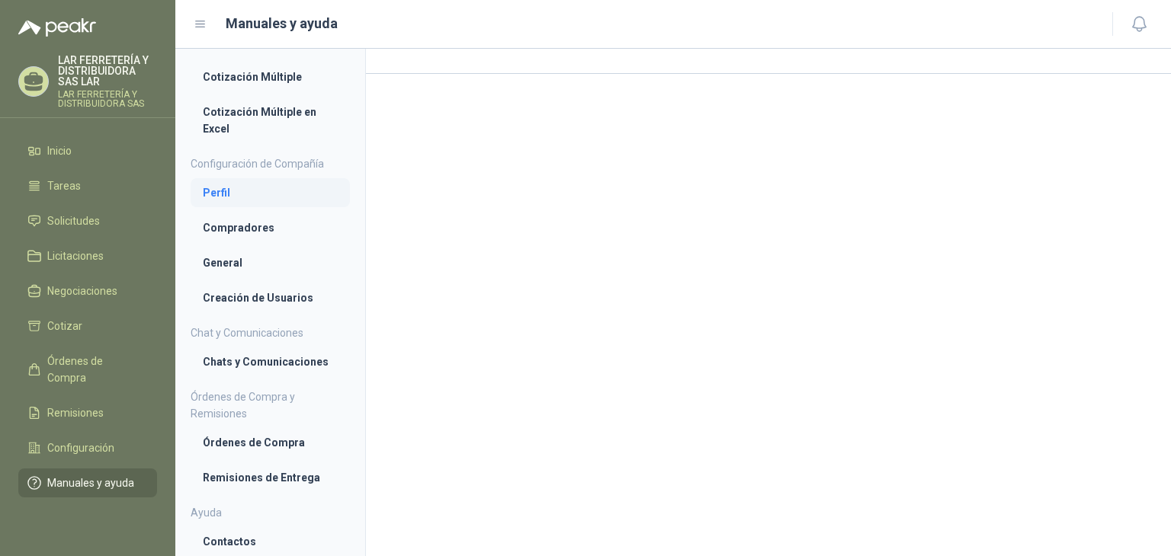
click at [236, 197] on li "Perfil" at bounding box center [270, 192] width 135 height 17
click at [262, 191] on li "Perfil" at bounding box center [270, 193] width 133 height 17
click at [84, 83] on p "LAR FERRETERÍA Y DISTRIBUIDORA SAS LAR" at bounding box center [107, 71] width 99 height 32
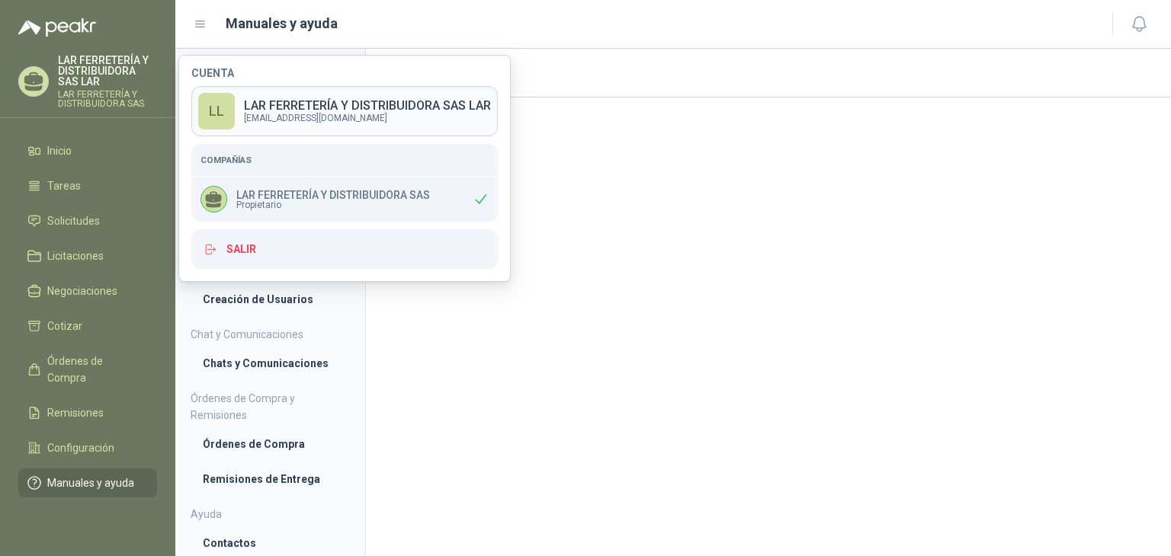
click at [409, 107] on p "LAR FERRETERÍA Y DISTRIBUIDORA SAS LAR" at bounding box center [367, 106] width 247 height 12
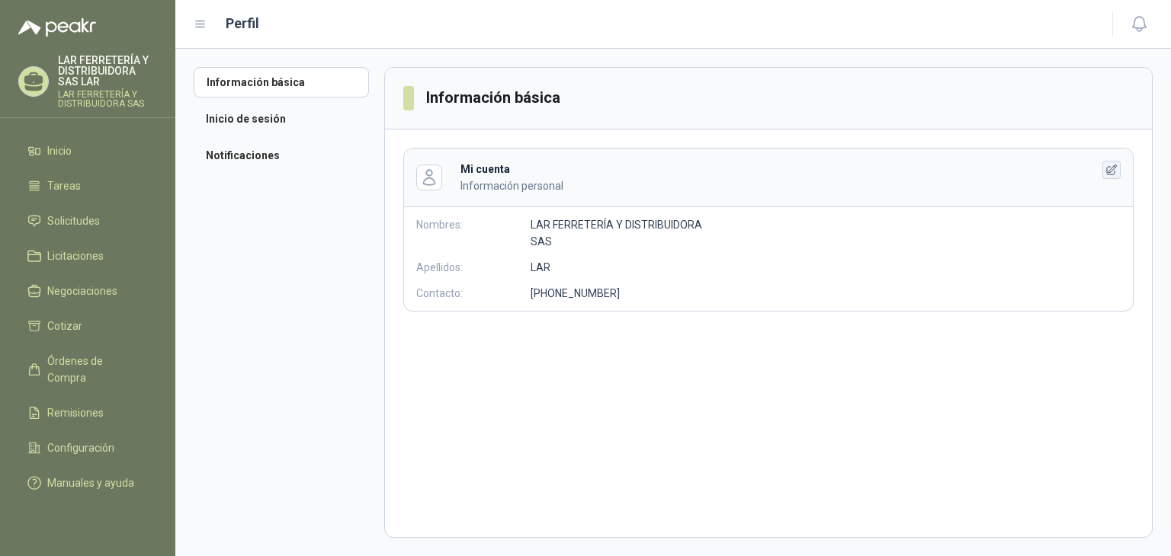
click at [1114, 172] on icon "button" at bounding box center [1111, 170] width 13 height 13
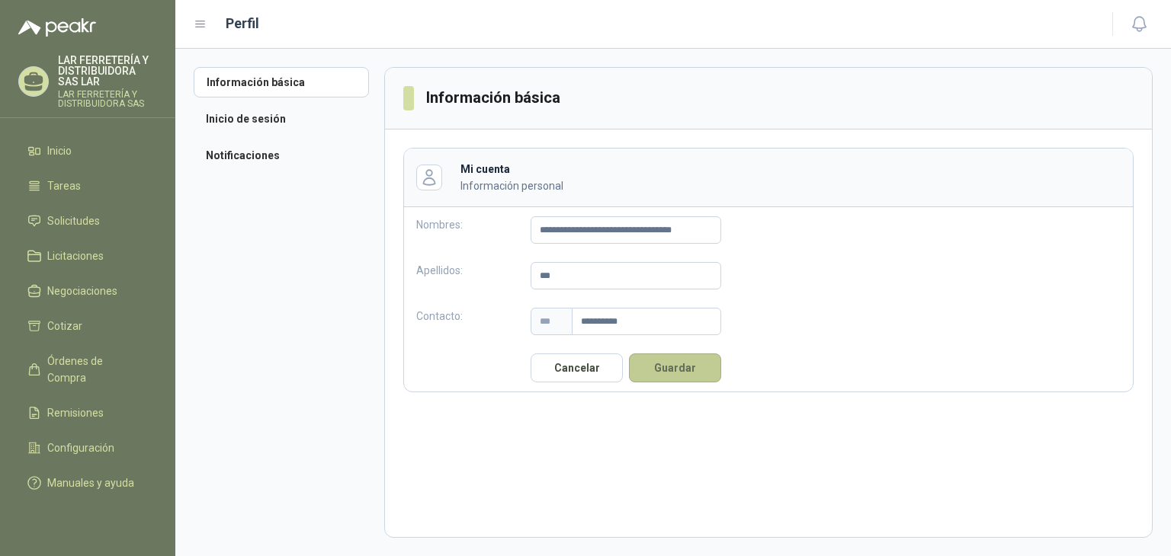
click at [668, 380] on button "Guardar" at bounding box center [675, 368] width 92 height 29
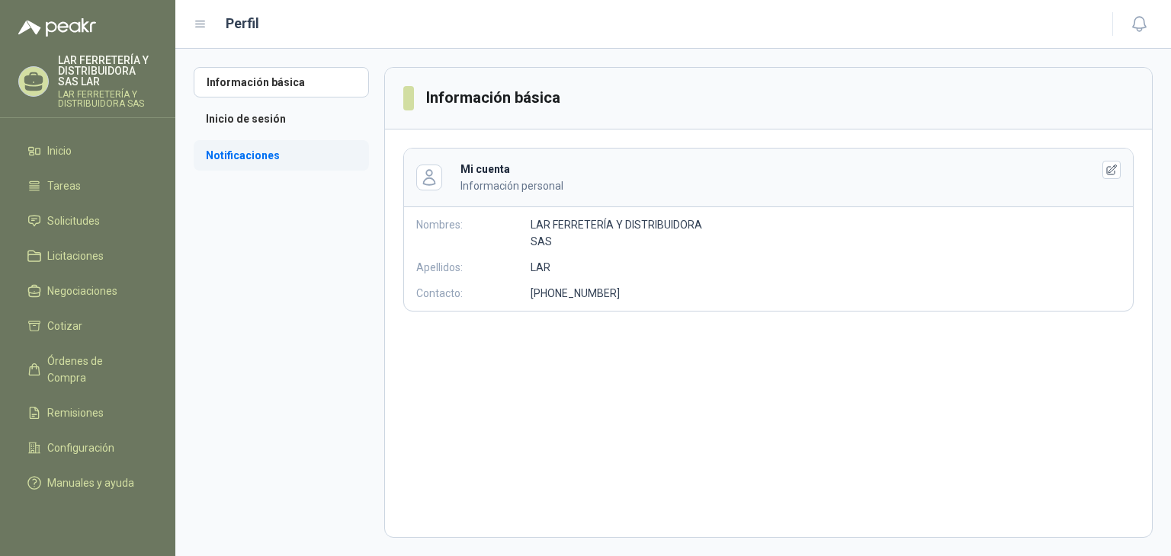
click at [252, 151] on li "Notificaciones" at bounding box center [281, 155] width 175 height 30
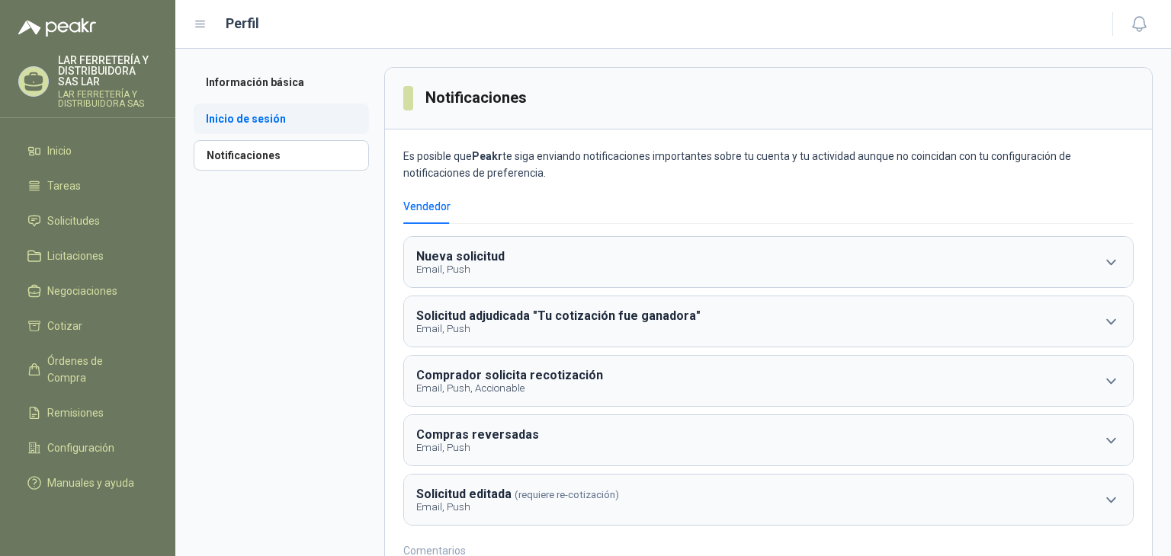
click at [253, 107] on li "Inicio de sesión" at bounding box center [281, 119] width 175 height 30
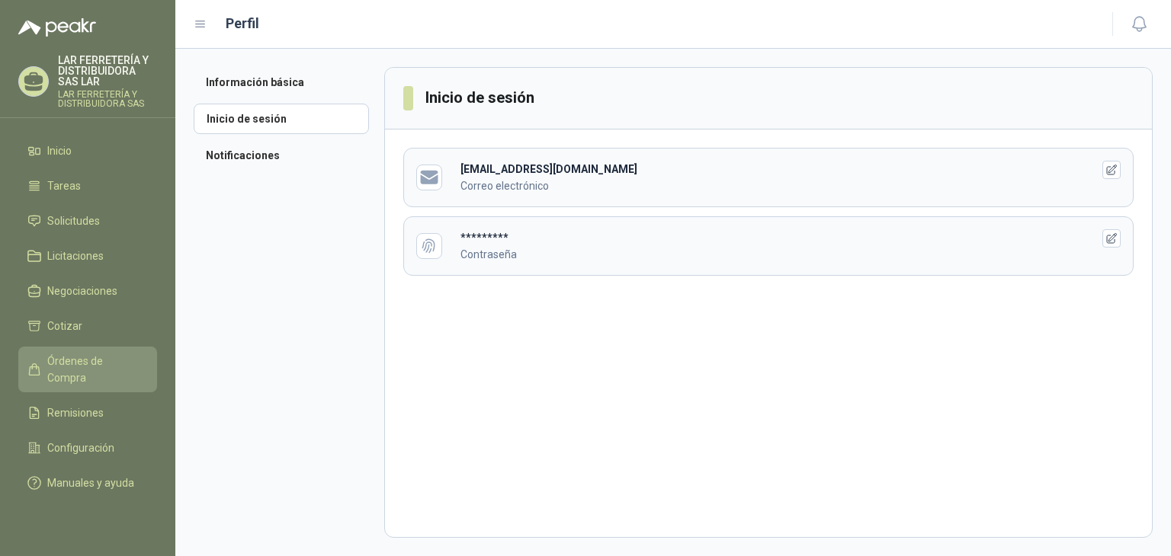
click at [101, 364] on span "Órdenes de Compra" at bounding box center [94, 370] width 95 height 34
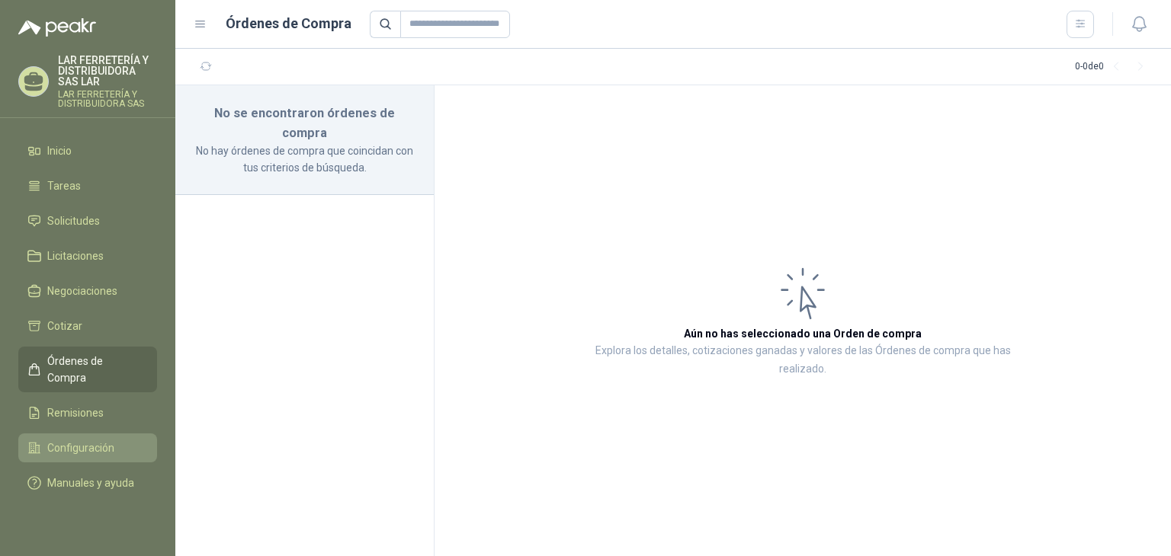
click at [106, 440] on span "Configuración" at bounding box center [80, 448] width 67 height 17
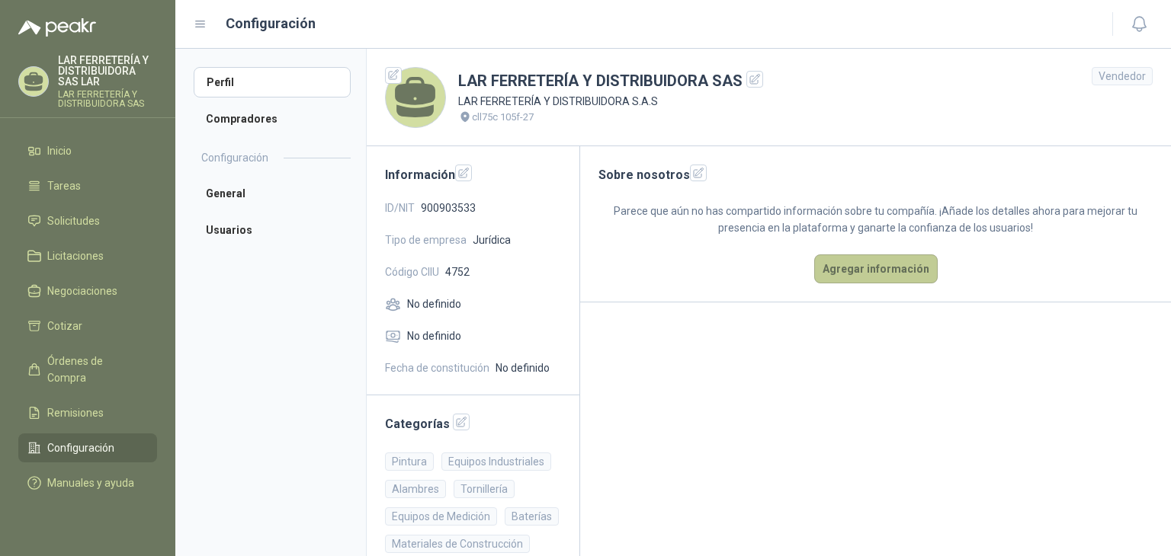
click at [851, 274] on button "Agregar información" at bounding box center [875, 269] width 123 height 29
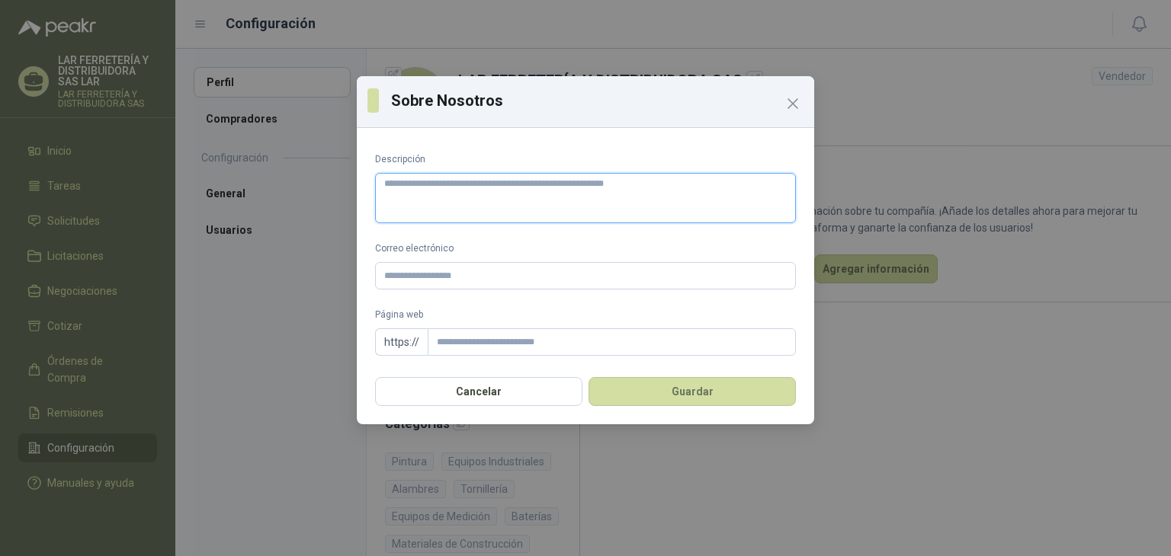
click at [457, 200] on textarea "Descripción" at bounding box center [585, 198] width 421 height 51
click at [589, 351] on input "Página web" at bounding box center [612, 342] width 368 height 27
click at [486, 274] on input "Correo electrónico" at bounding box center [585, 275] width 421 height 27
type input "*"
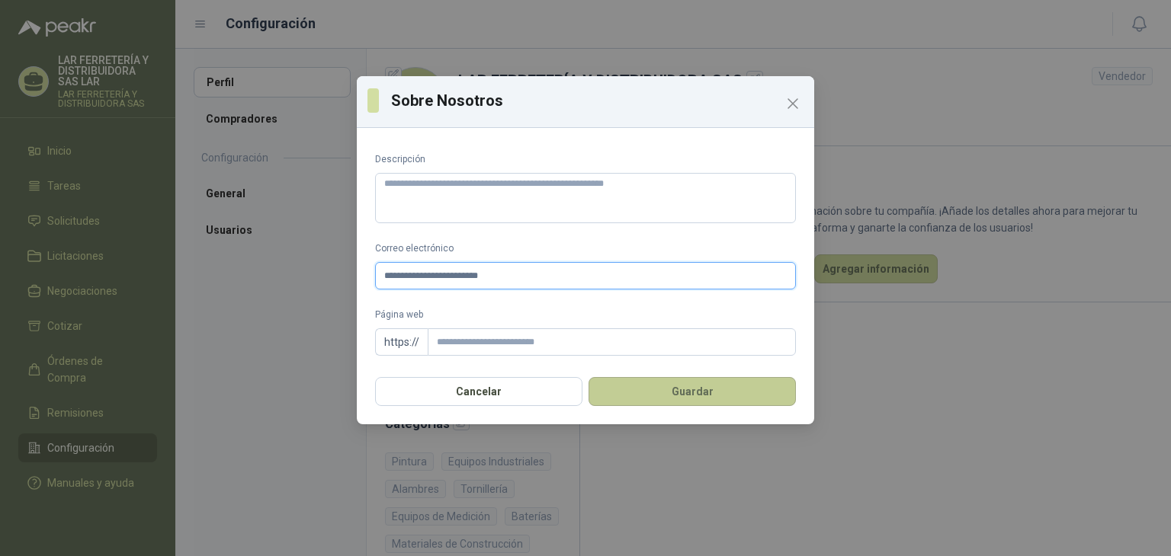
type input "**********"
click at [666, 387] on button "Guardar" at bounding box center [691, 391] width 207 height 29
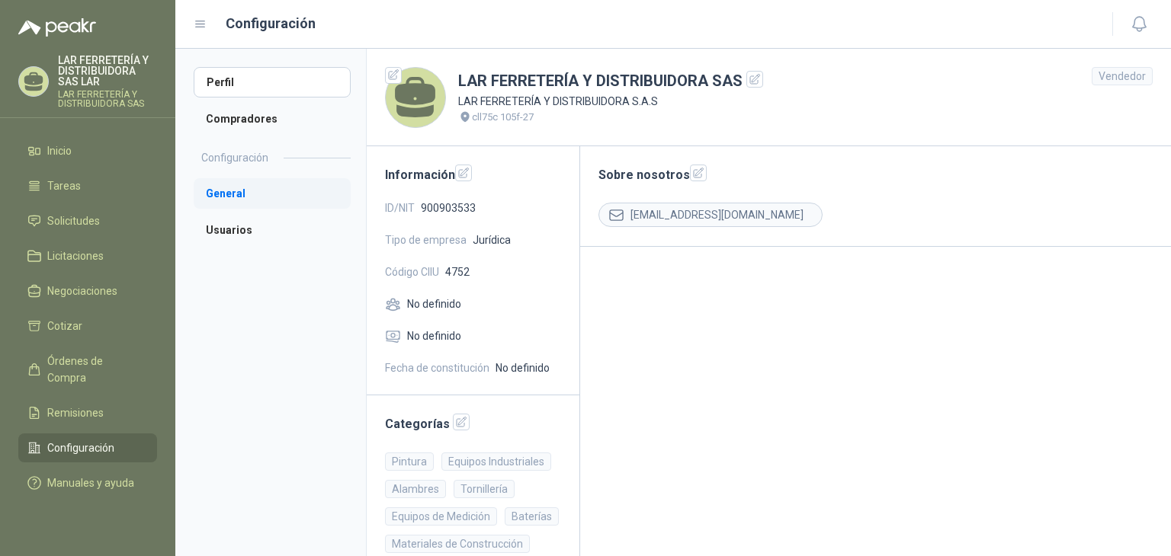
click at [256, 190] on li "General" at bounding box center [272, 193] width 157 height 30
click at [262, 232] on li "Usuarios" at bounding box center [272, 230] width 157 height 30
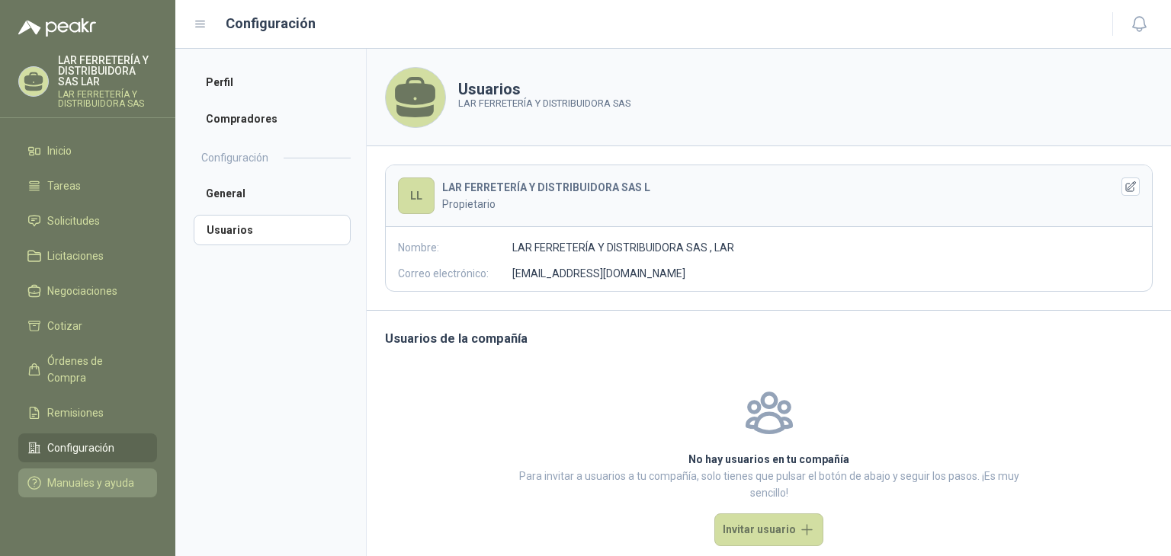
click at [104, 475] on span "Manuales y ayuda" at bounding box center [90, 483] width 87 height 17
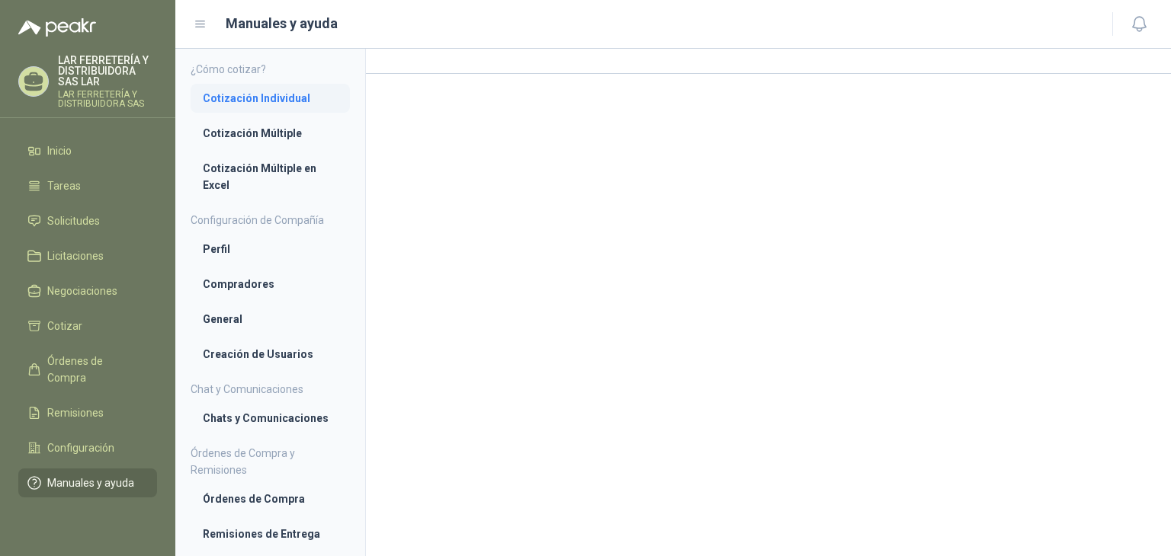
click at [272, 100] on li "Cotización Individual" at bounding box center [270, 98] width 135 height 17
click at [248, 285] on li "Compradores" at bounding box center [270, 285] width 135 height 17
click at [79, 440] on span "Configuración" at bounding box center [80, 448] width 67 height 17
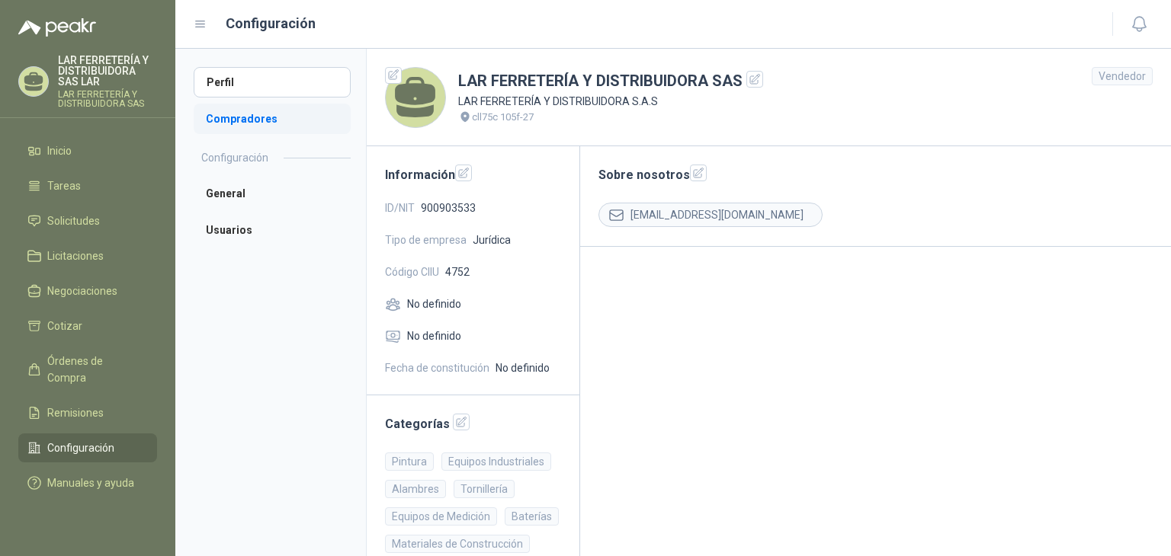
click at [263, 112] on li "Compradores" at bounding box center [272, 119] width 157 height 30
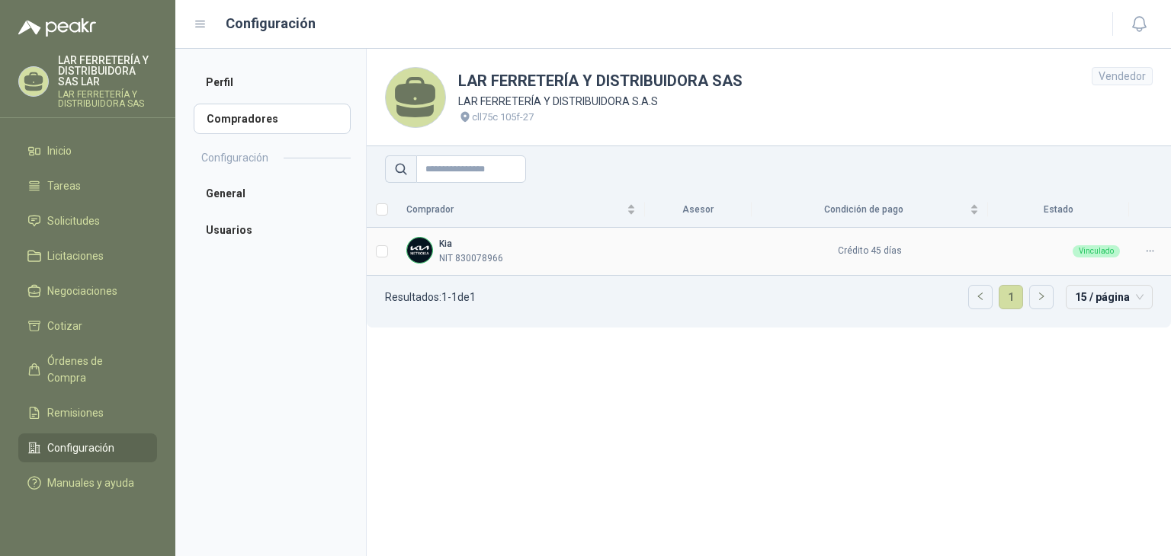
click at [568, 245] on div "Kia NIT 830078966" at bounding box center [520, 251] width 229 height 29
click at [630, 393] on section "LAR FERRETERÍA Y DISTRIBUIDORA SAS LAR FERRETERÍA Y DISTRIBUIDORA S.A.S cll75c …" at bounding box center [768, 303] width 805 height 508
